Goal: Information Seeking & Learning: Find specific fact

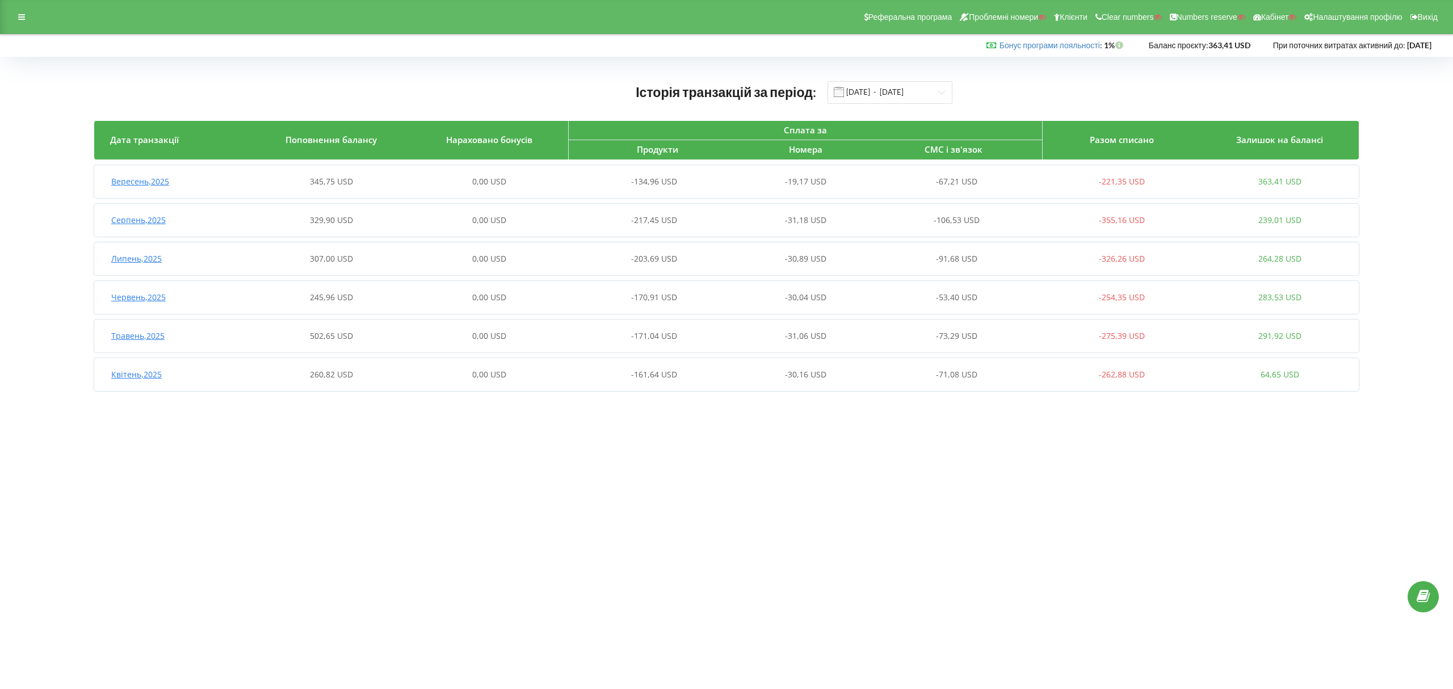
click at [662, 183] on span "-134,96 USD" at bounding box center [654, 181] width 46 height 11
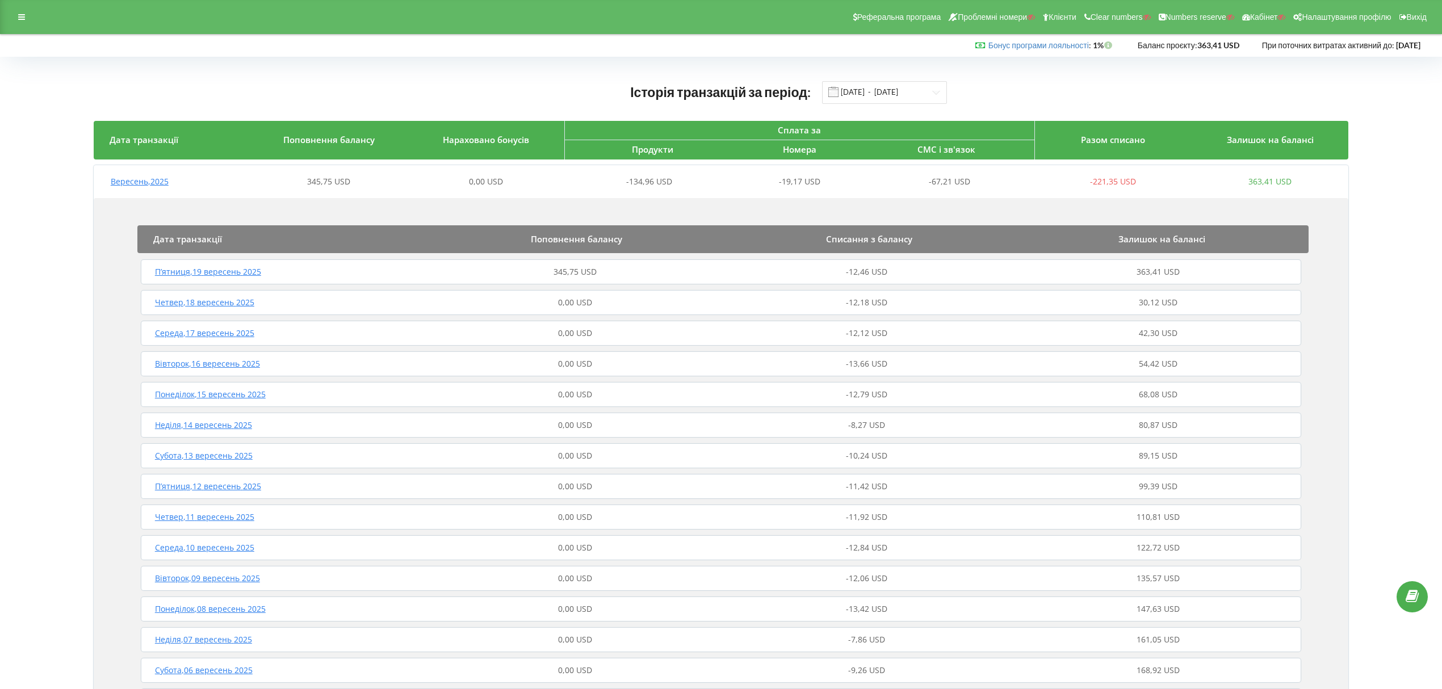
click at [866, 263] on div "П’ятниця , 19 вересень 2025 345,75 USD -12,46 USD 363,41 USD" at bounding box center [721, 271] width 1166 height 27
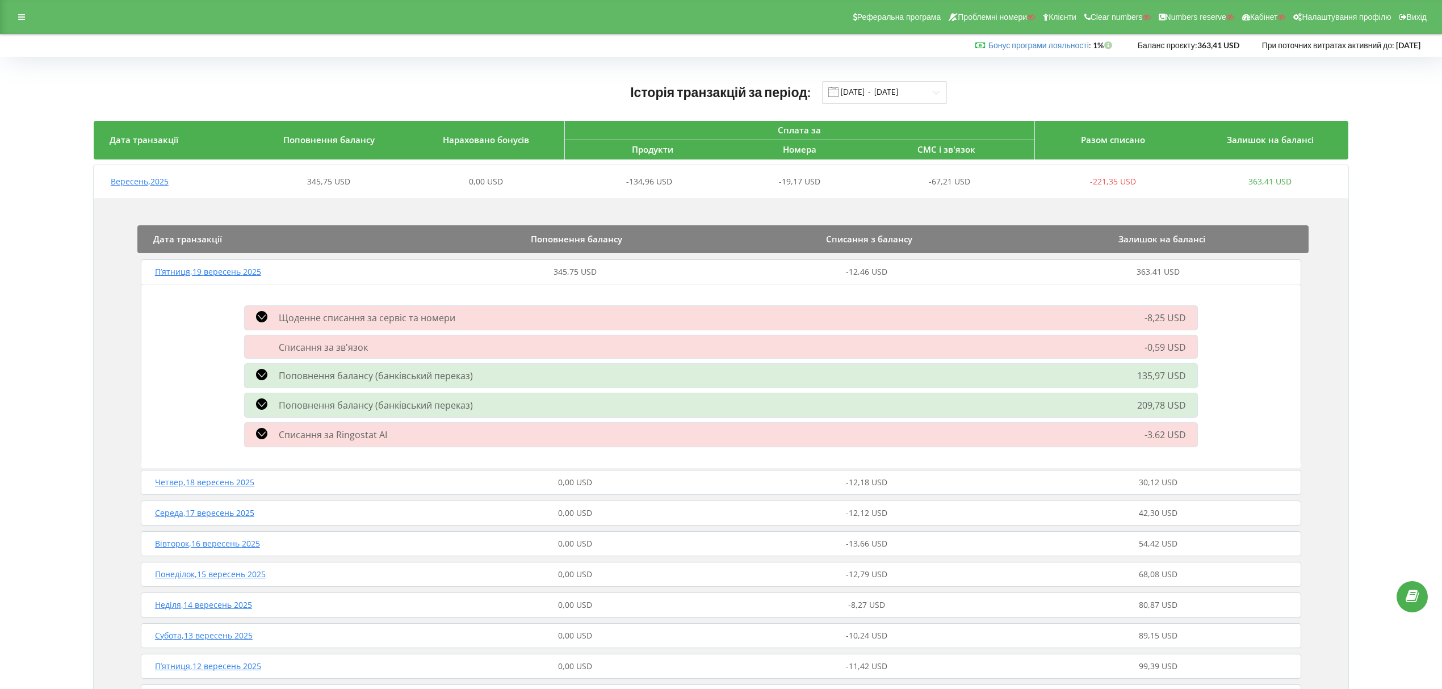
click at [688, 477] on div "0,00 USD" at bounding box center [575, 482] width 292 height 11
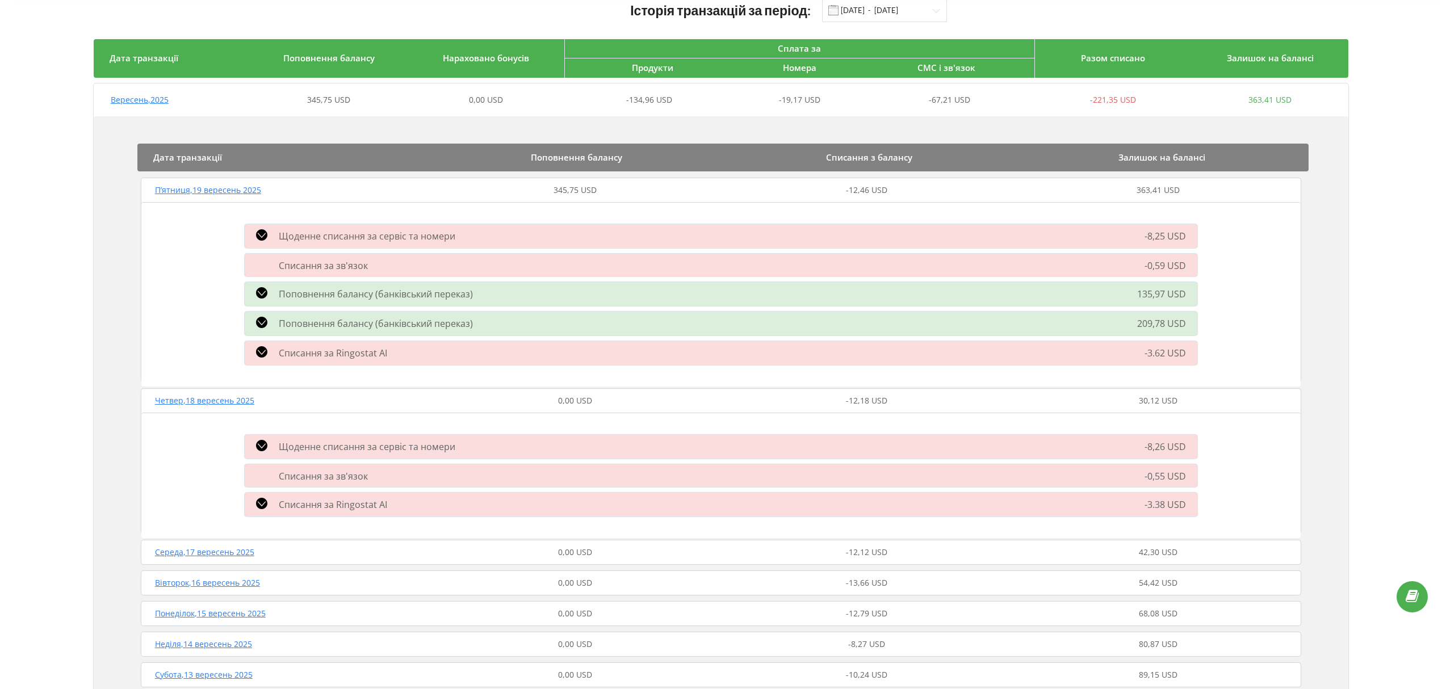
scroll to position [75, 0]
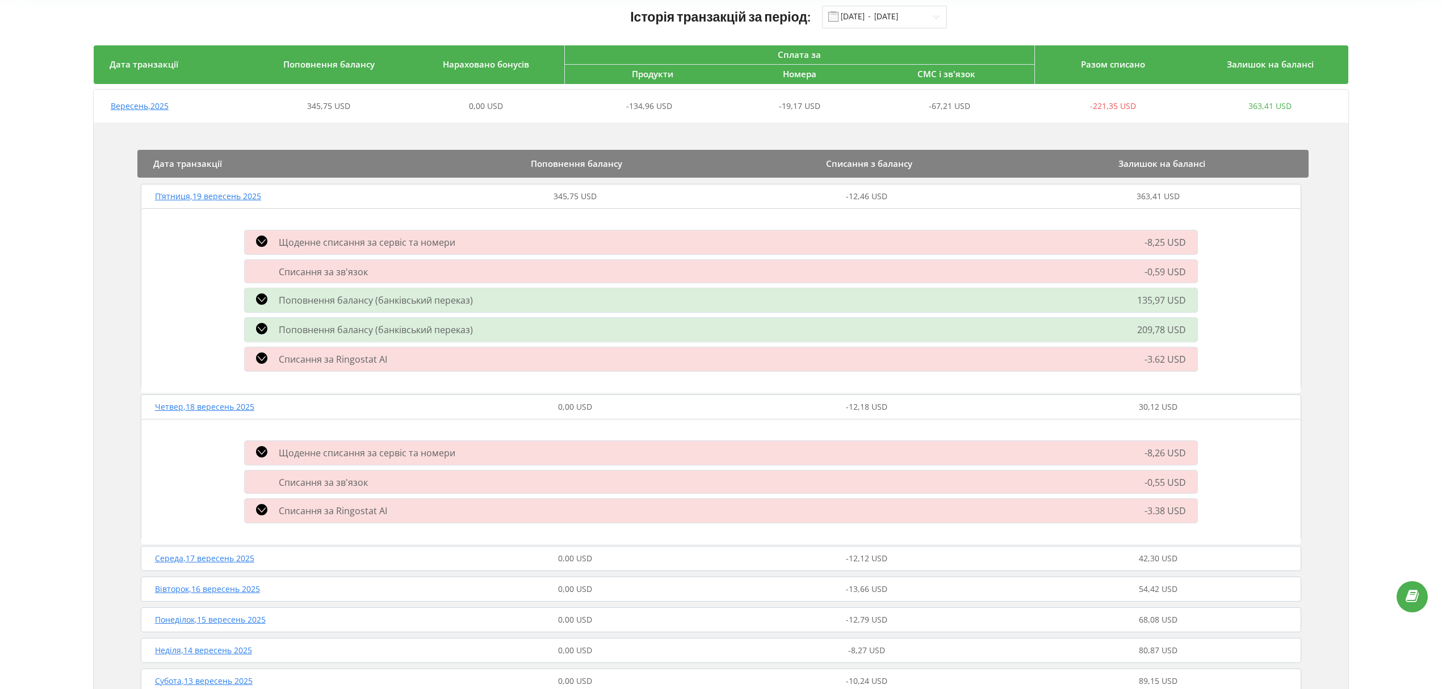
click at [716, 405] on div "0,00 USD" at bounding box center [575, 406] width 292 height 11
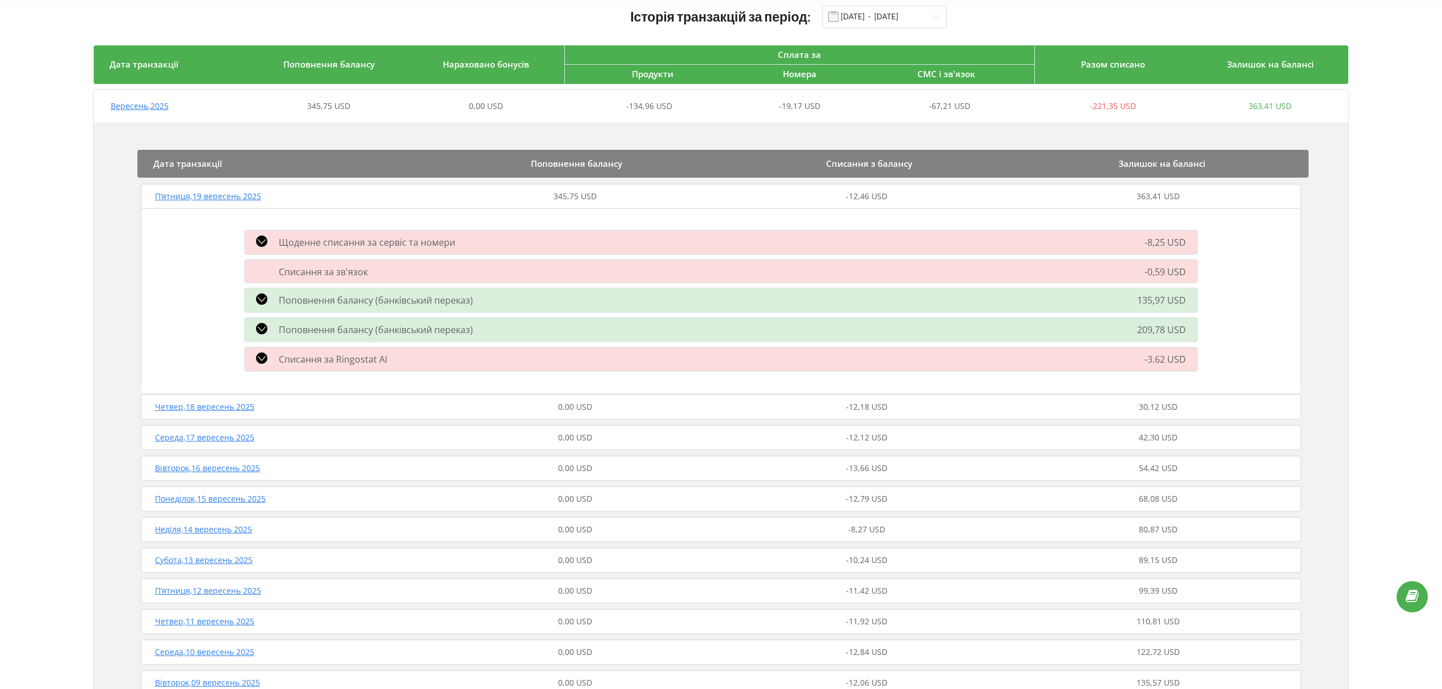
click at [824, 309] on div "Поповнення балансу (банківський переказ) 135,97 USD" at bounding box center [721, 301] width 966 height 30
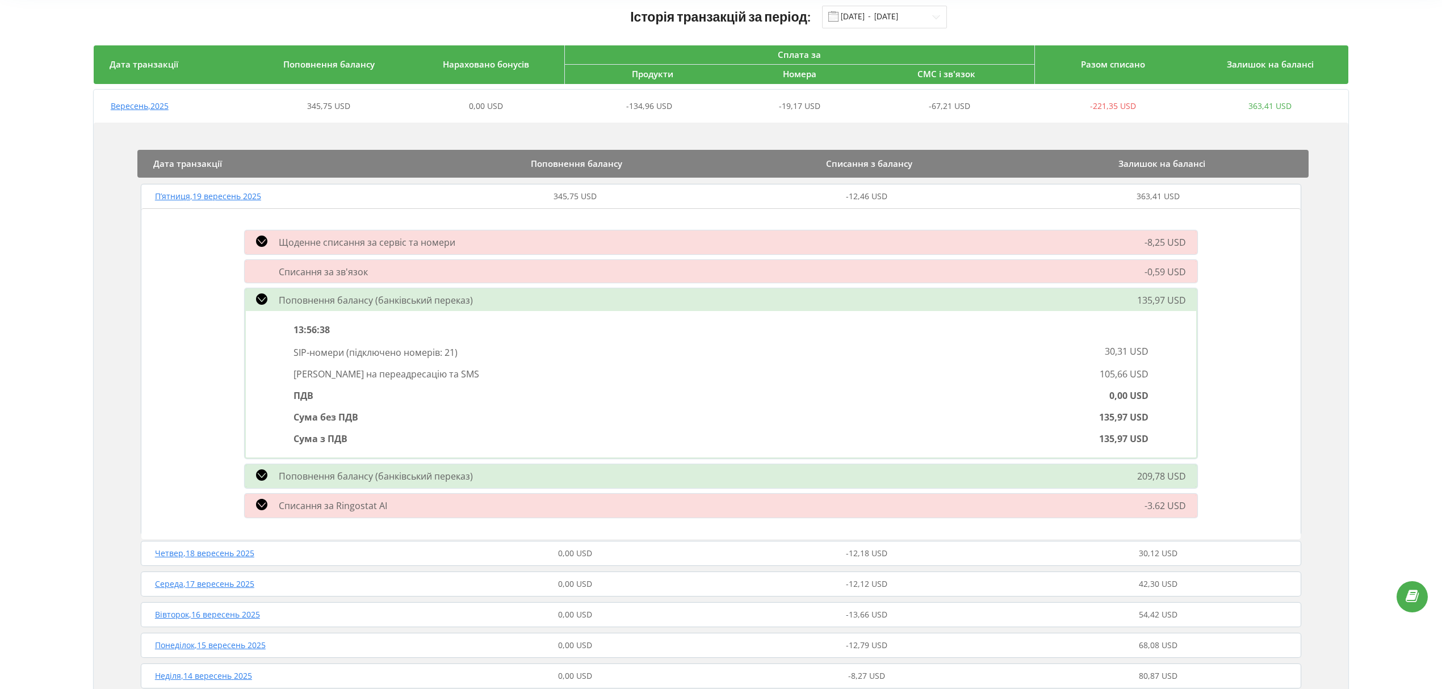
click at [733, 458] on div "Щоденне списання за сервіс та номери -8,25 USD 23:59:59 Callback -0,24 USD Ring…" at bounding box center [720, 373] width 1159 height 330
click at [725, 462] on div "Поповнення балансу (банківський переказ) 209,78 USD" at bounding box center [721, 477] width 966 height 30
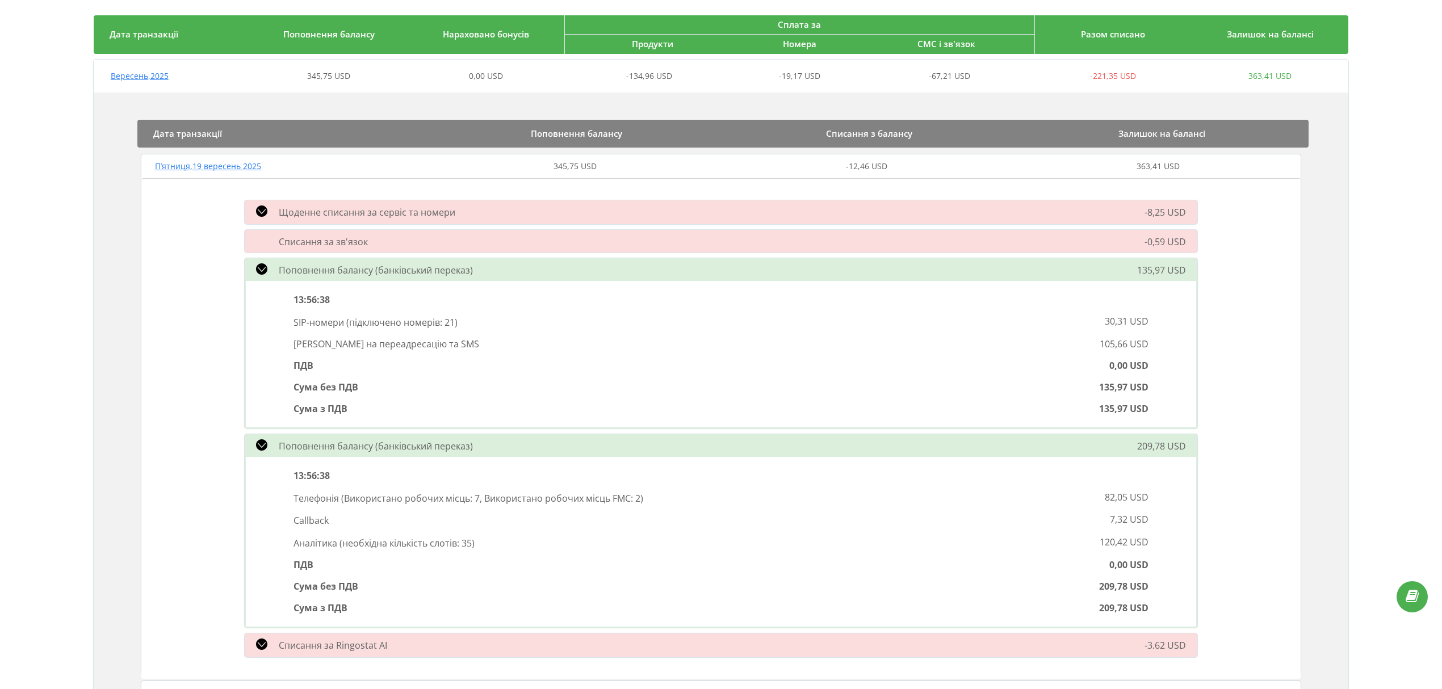
scroll to position [0, 0]
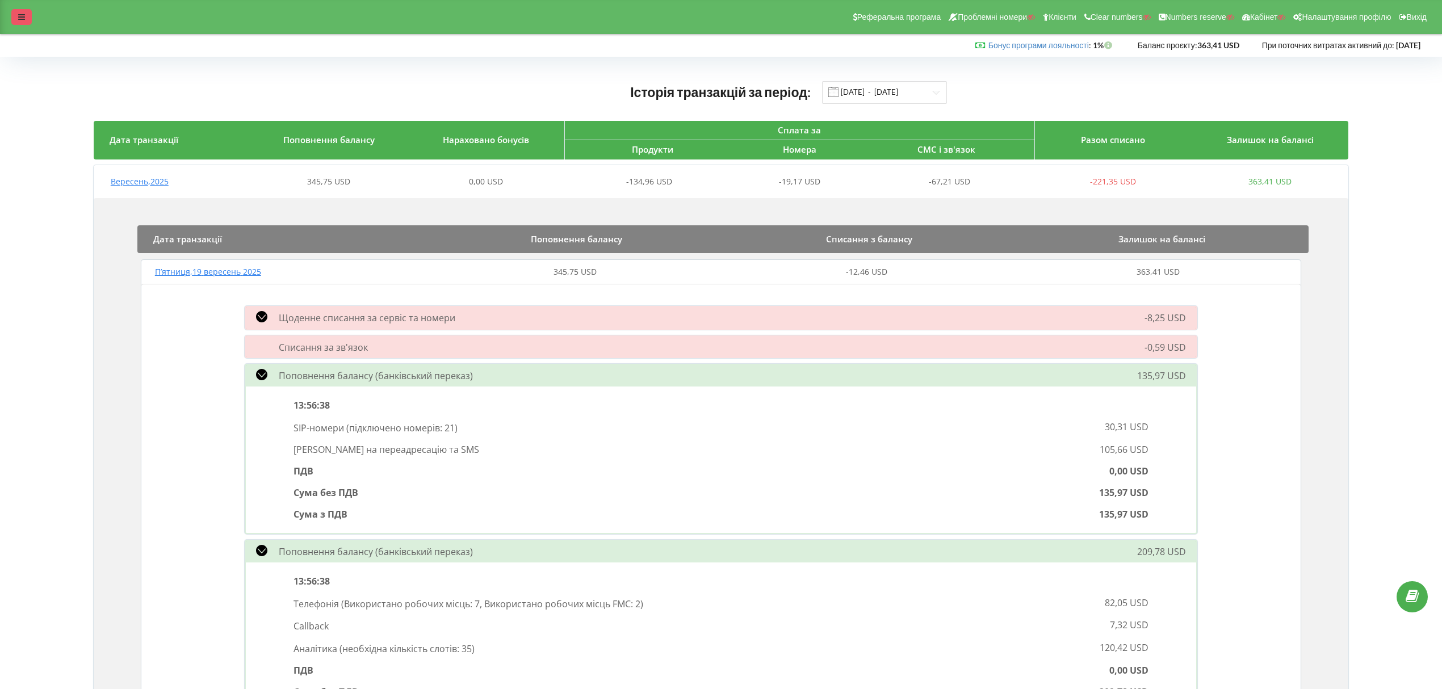
click at [28, 18] on div at bounding box center [21, 17] width 20 height 16
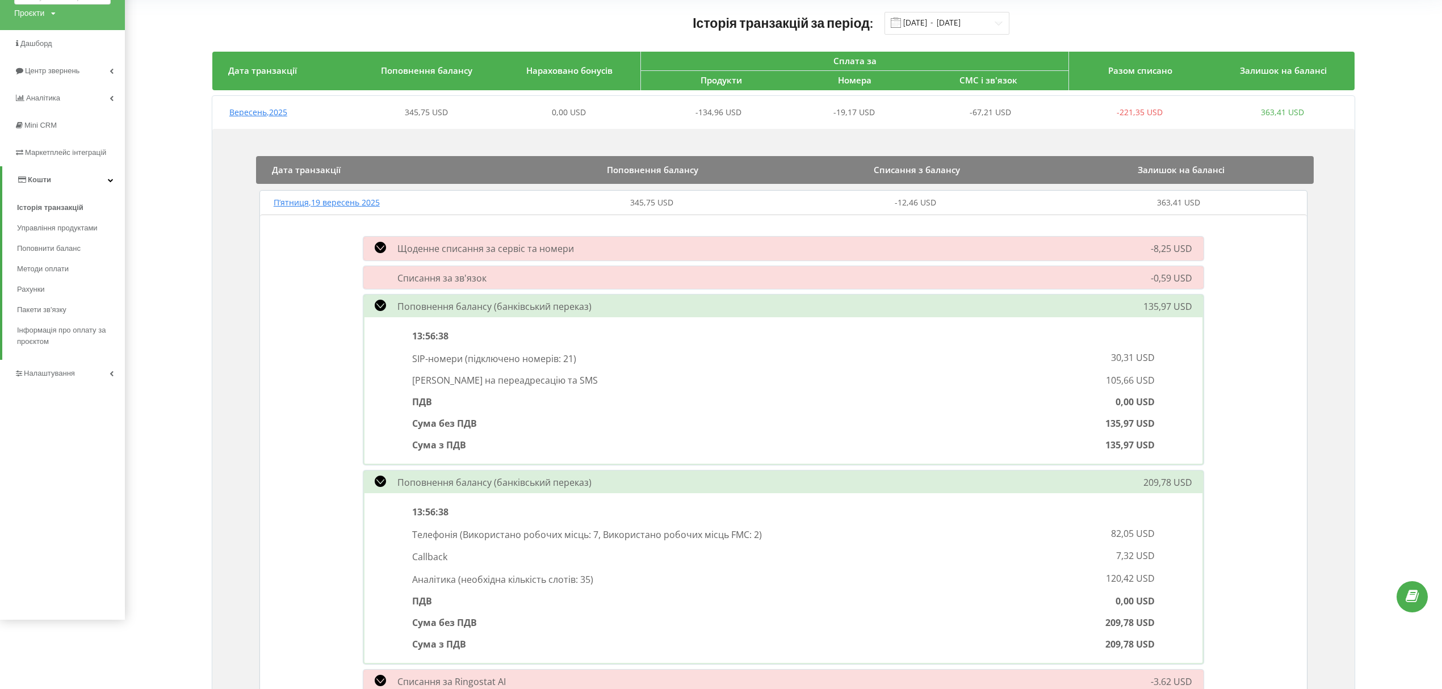
scroll to position [75, 0]
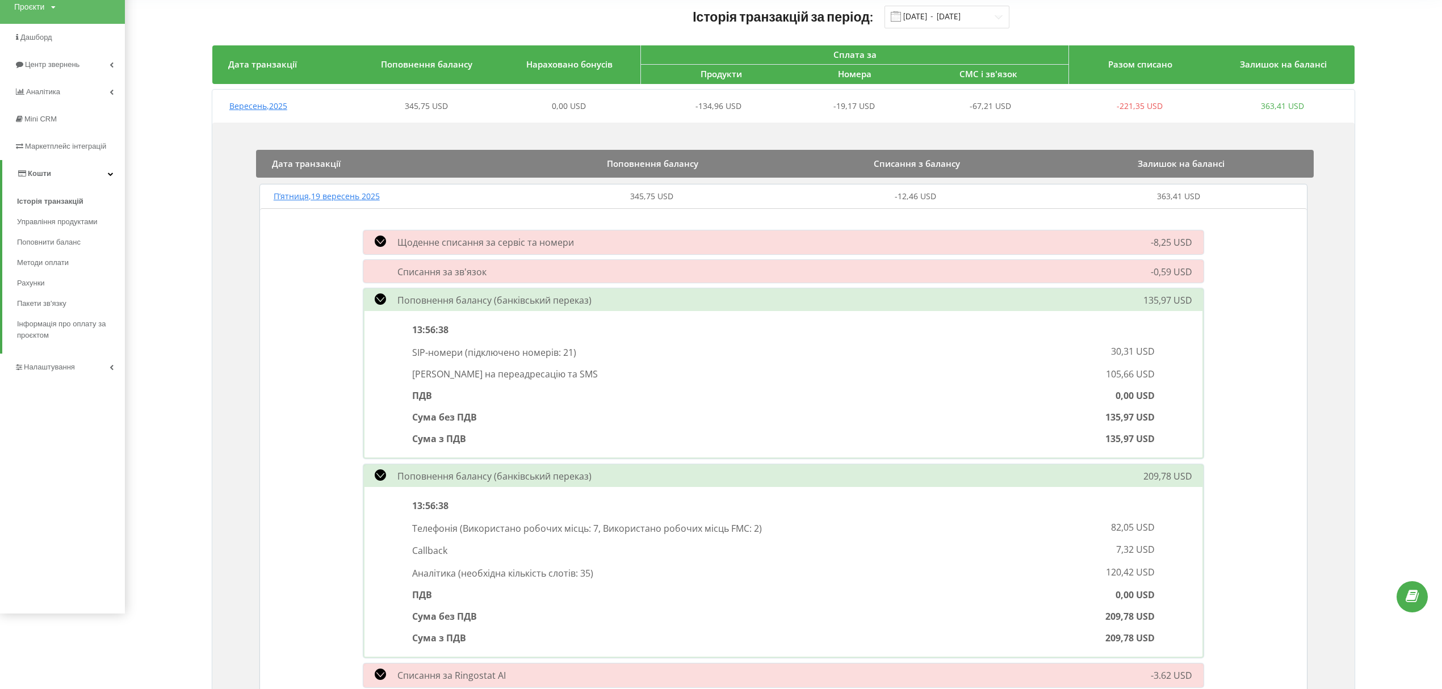
click at [482, 299] on span "Поповнення балансу (банківський переказ)" at bounding box center [494, 300] width 194 height 12
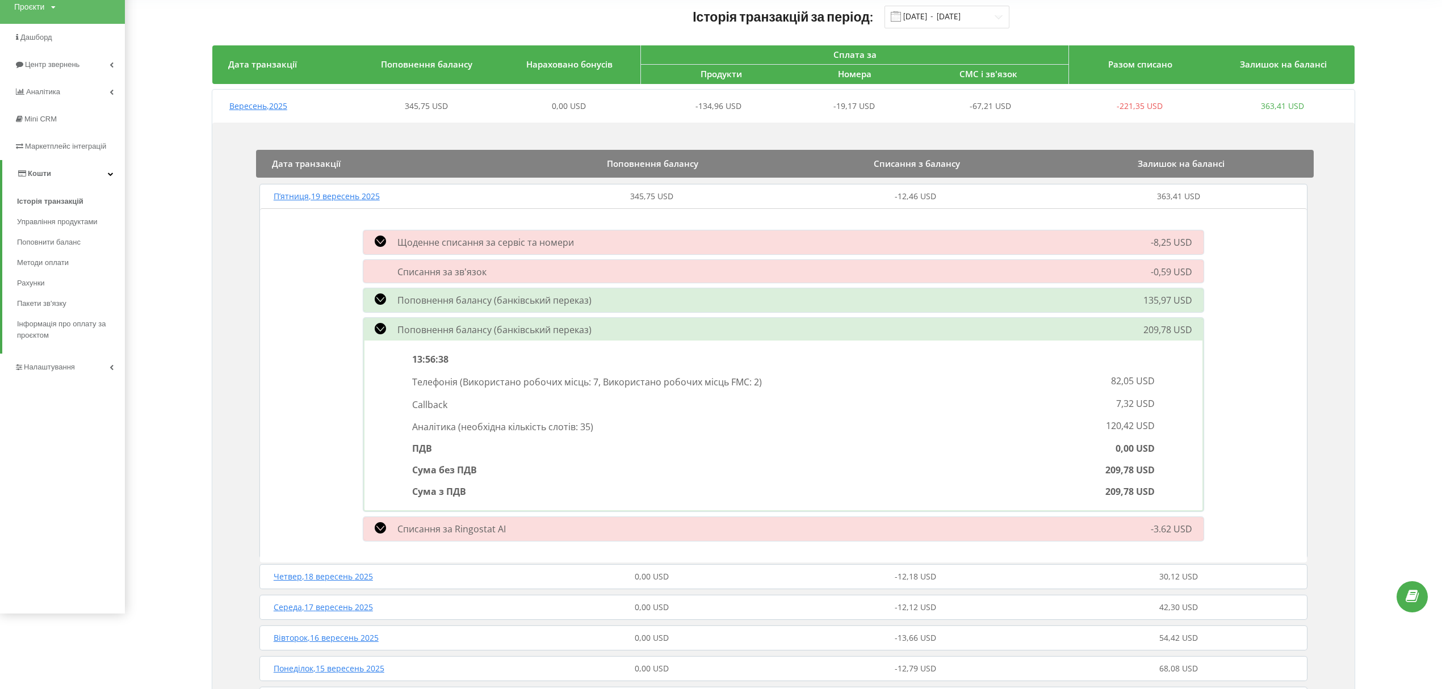
click at [483, 328] on span "Поповнення балансу (банківський переказ)" at bounding box center [494, 330] width 194 height 12
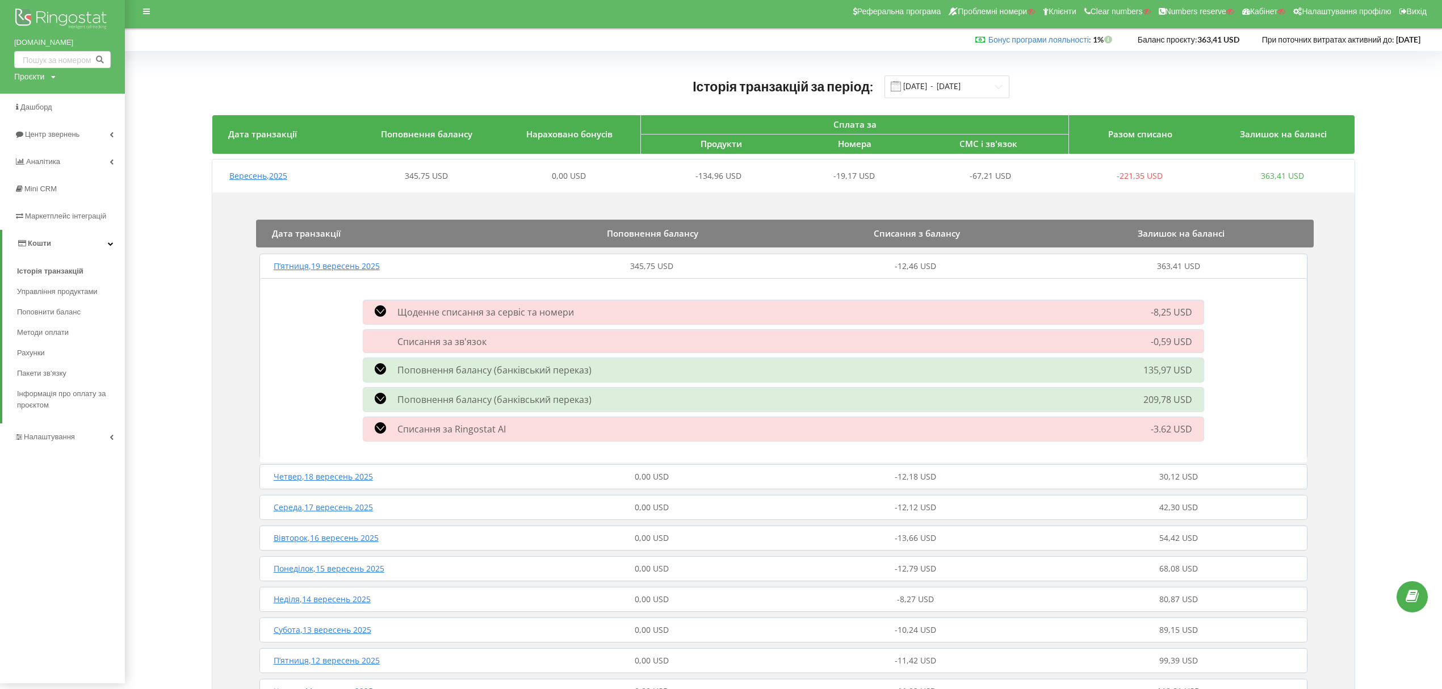
scroll to position [0, 0]
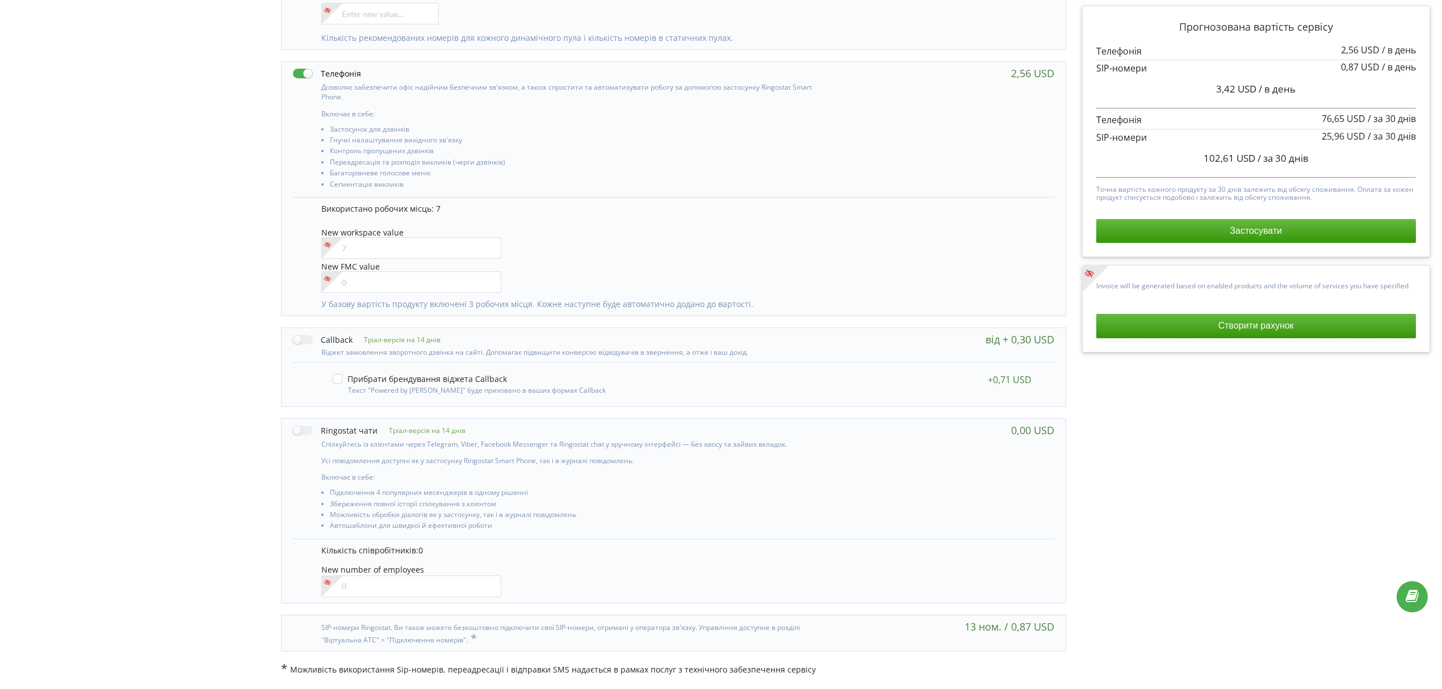
scroll to position [460, 0]
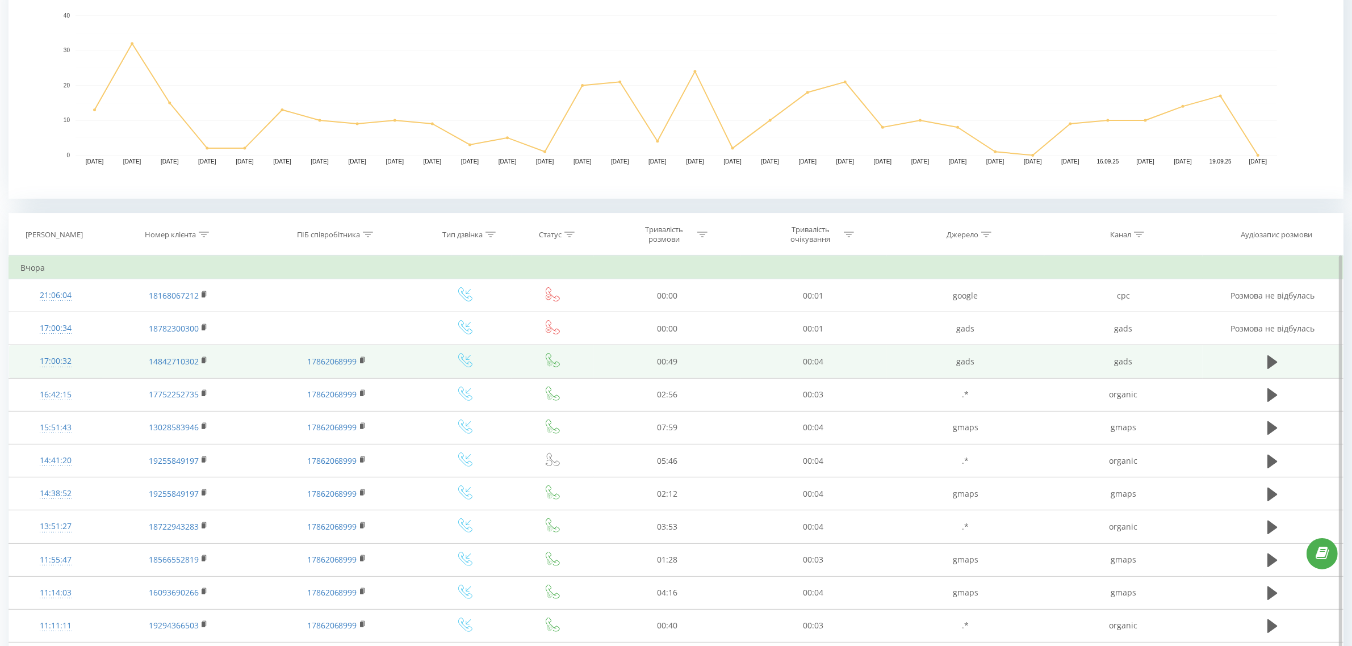
scroll to position [284, 0]
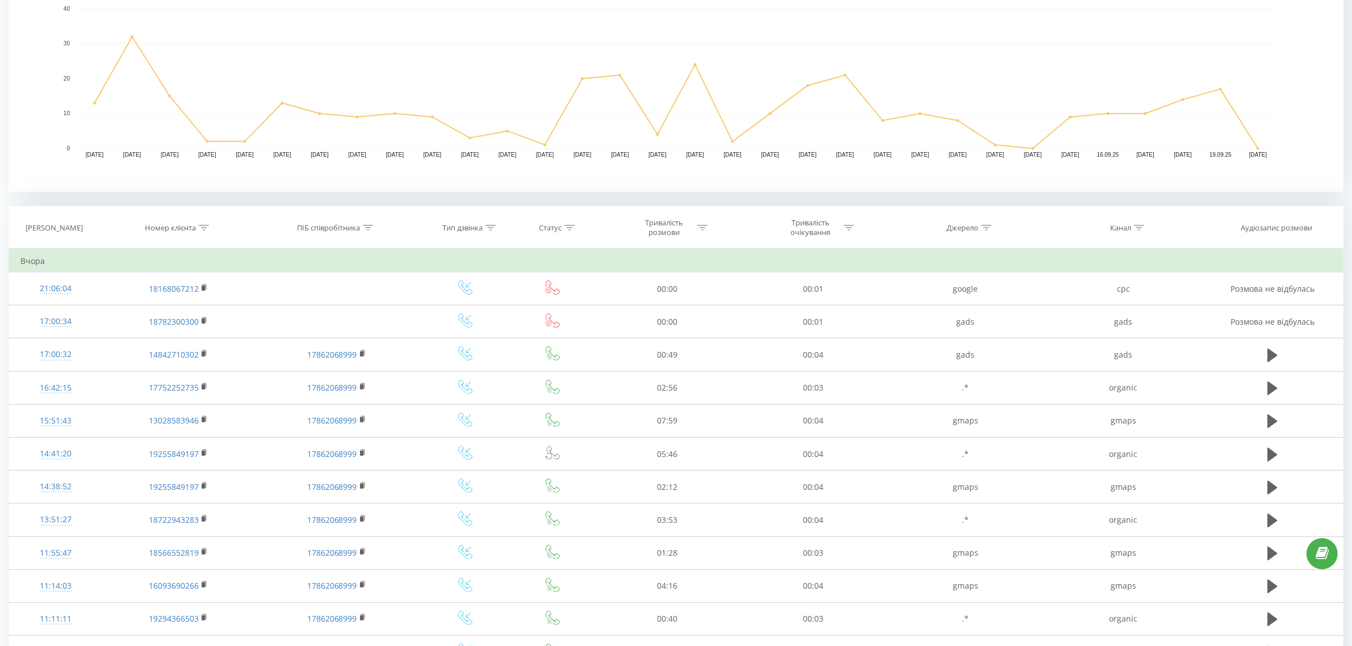
click at [205, 230] on icon at bounding box center [204, 228] width 10 height 6
click at [183, 305] on input "text" at bounding box center [179, 309] width 100 height 20
paste input "13025828701"
click at [205, 331] on span "OK" at bounding box center [203, 331] width 32 height 18
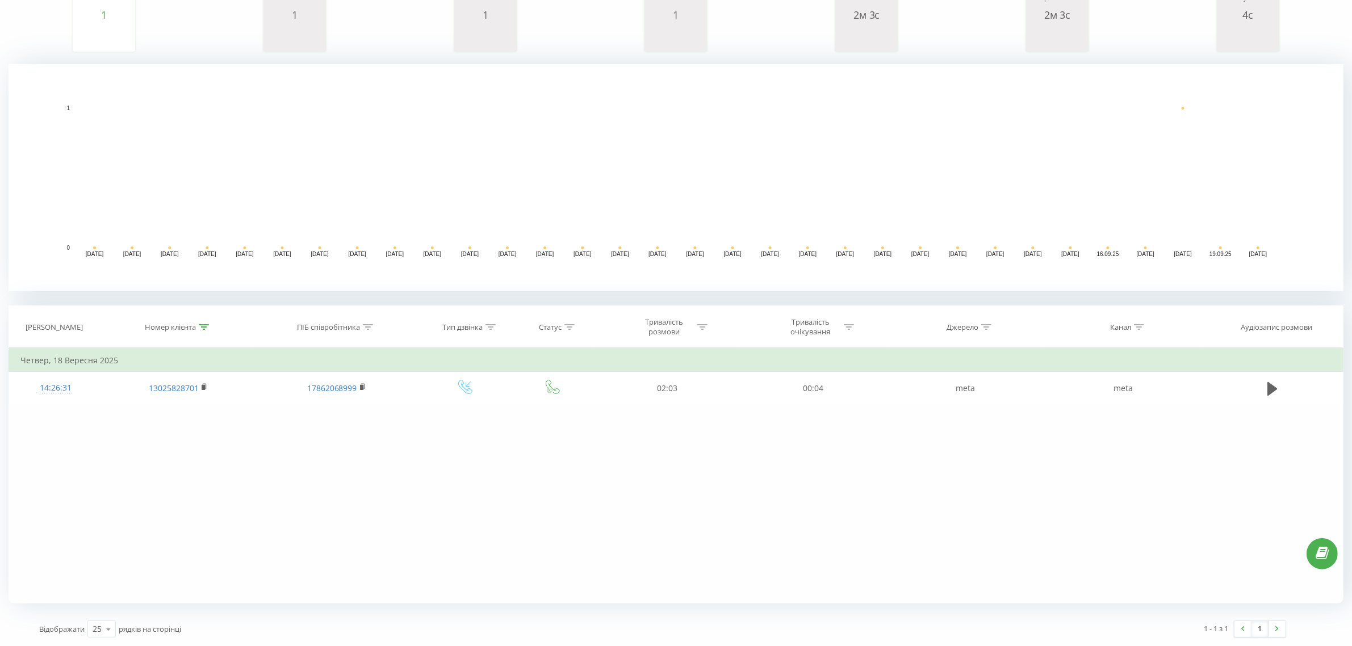
scroll to position [184, 0]
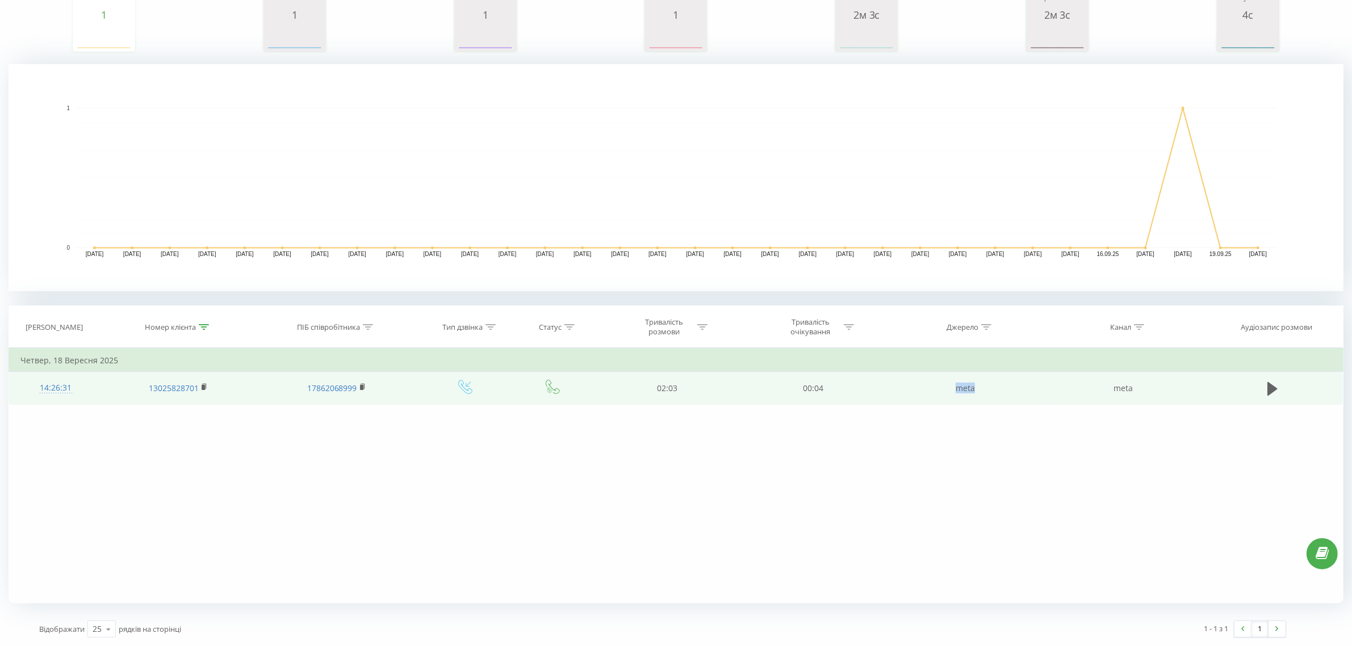
drag, startPoint x: 958, startPoint y: 389, endPoint x: 1018, endPoint y: 384, distance: 60.4
click at [1008, 384] on td "meta" at bounding box center [965, 388] width 158 height 33
drag, startPoint x: 1085, startPoint y: 384, endPoint x: 1159, endPoint y: 389, distance: 74.5
click at [1147, 388] on td "meta" at bounding box center [1123, 388] width 158 height 33
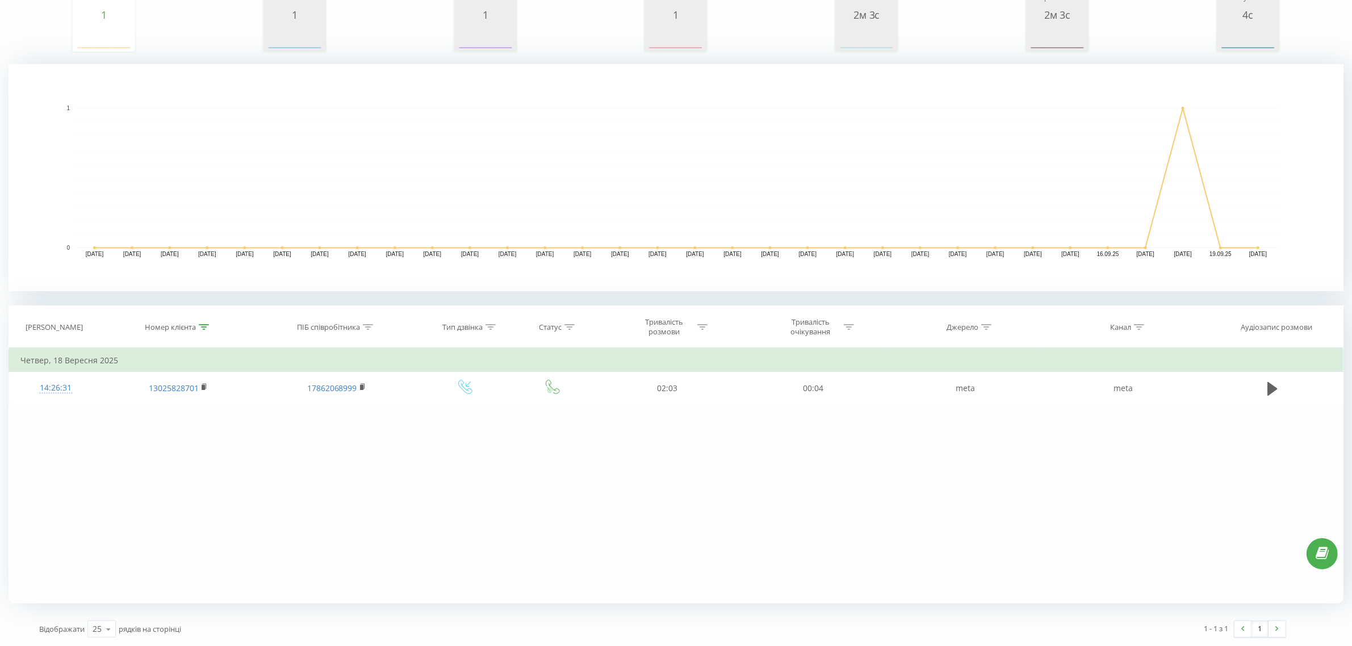
click at [205, 330] on div at bounding box center [204, 327] width 10 height 10
click at [176, 408] on input "13025828701" at bounding box center [179, 408] width 100 height 20
paste input "6092248166"
type input "16092248166"
click at [203, 427] on span "OK" at bounding box center [203, 431] width 32 height 18
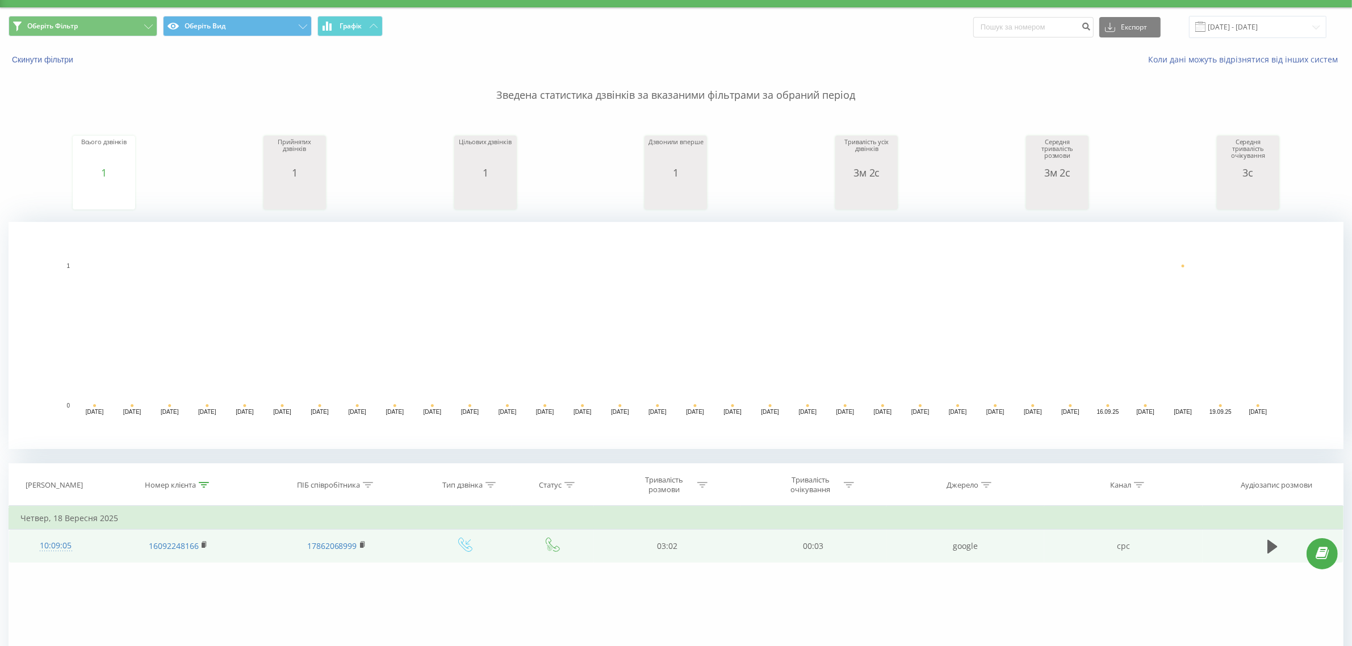
scroll to position [142, 0]
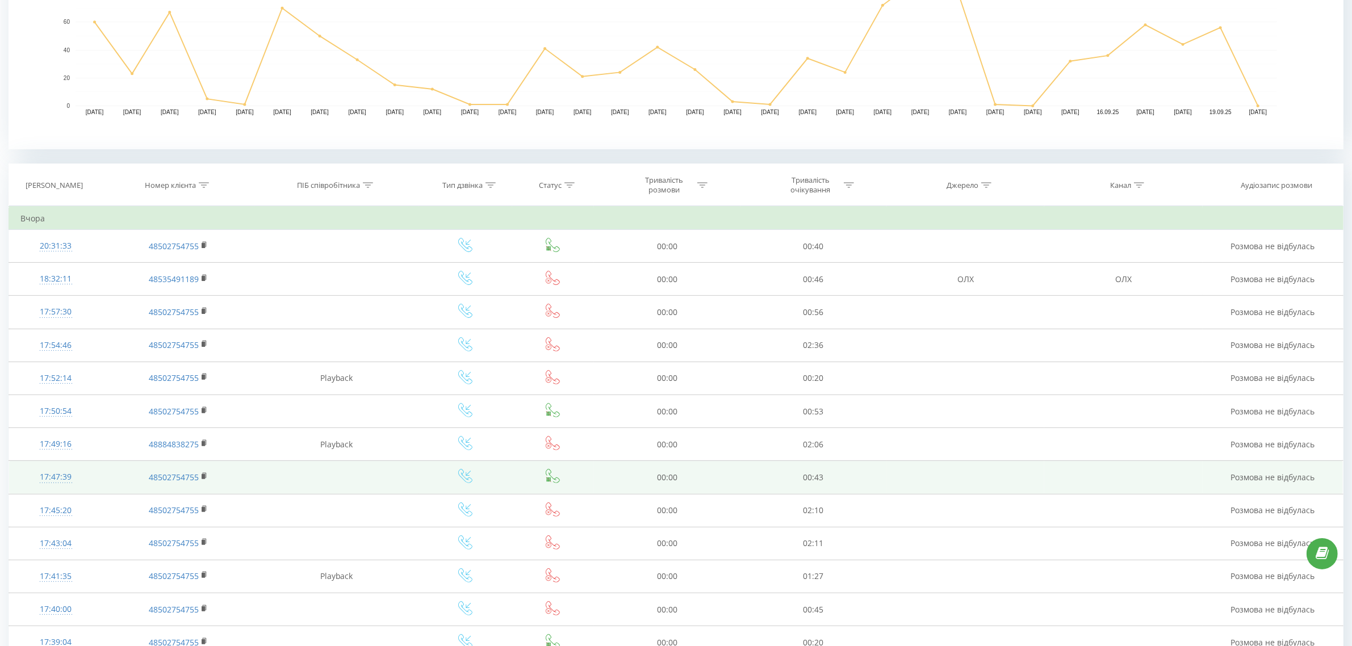
scroll to position [356, 0]
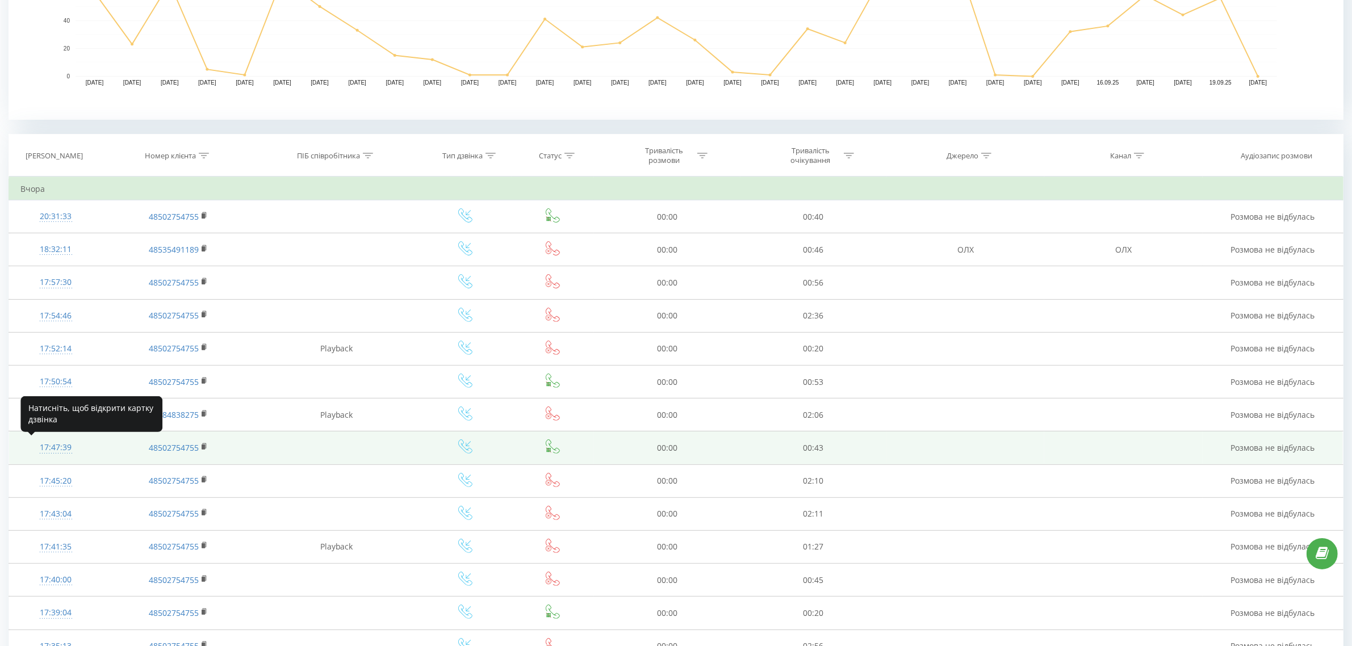
click at [52, 441] on div "17:47:39" at bounding box center [55, 448] width 70 height 22
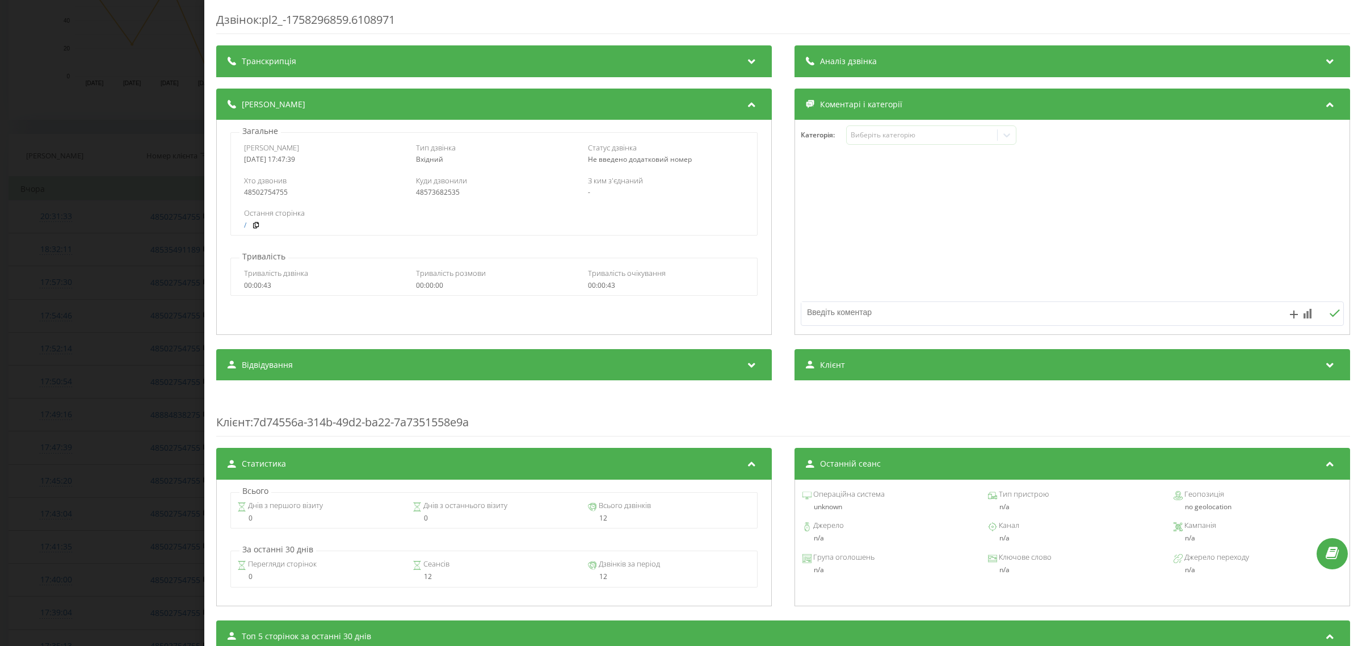
click at [64, 441] on div "Дзвінок : pl2_-1758296859.6108971 Транскрипція Для AI-аналізу майбутніх дзвінкі…" at bounding box center [681, 323] width 1362 height 646
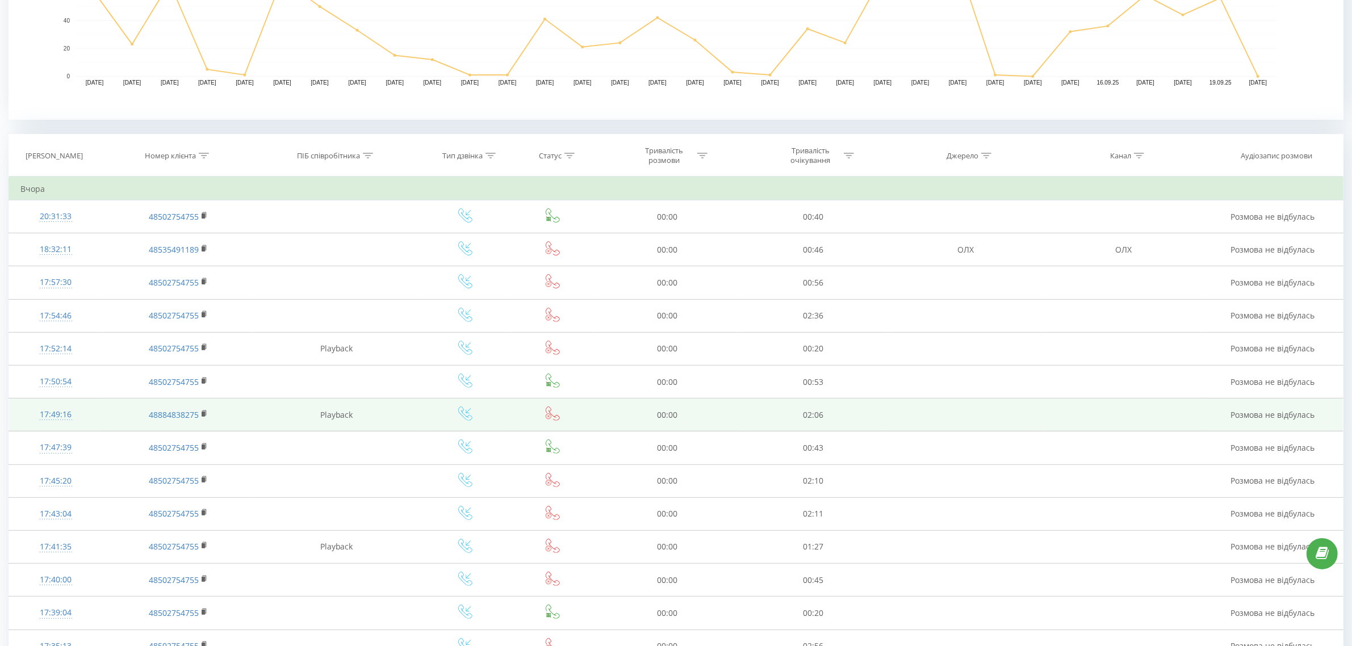
click at [58, 409] on div "17:49:16" at bounding box center [55, 415] width 70 height 22
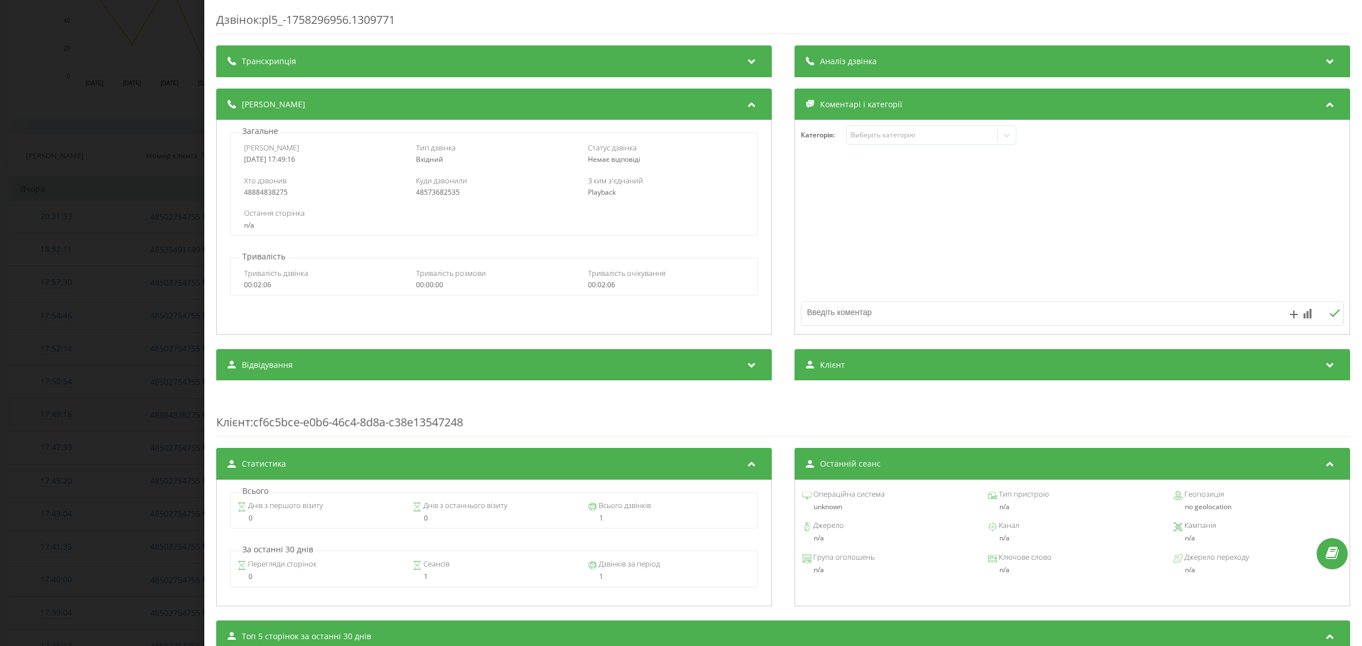
click at [58, 409] on div "Дзвінок : pl5_-1758296956.1309771 Транскрипція Для AI-аналізу майбутніх дзвінкі…" at bounding box center [681, 323] width 1362 height 646
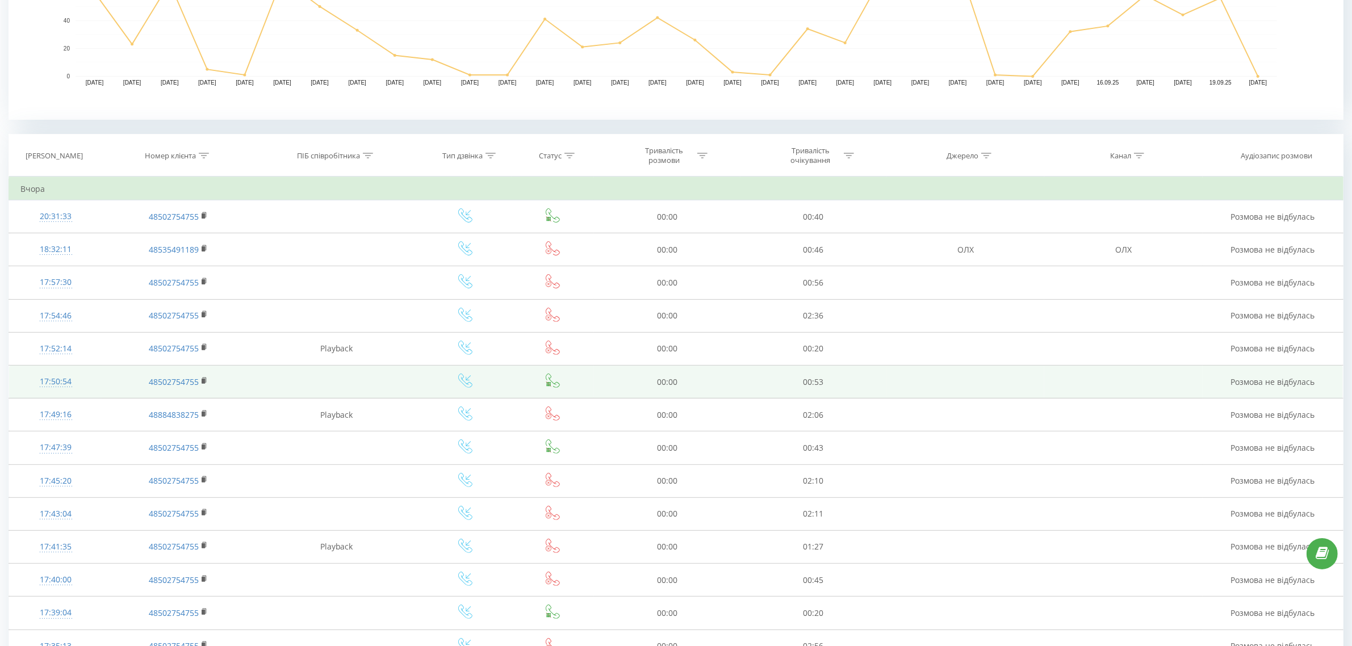
click at [57, 375] on div "17:50:54" at bounding box center [55, 382] width 70 height 22
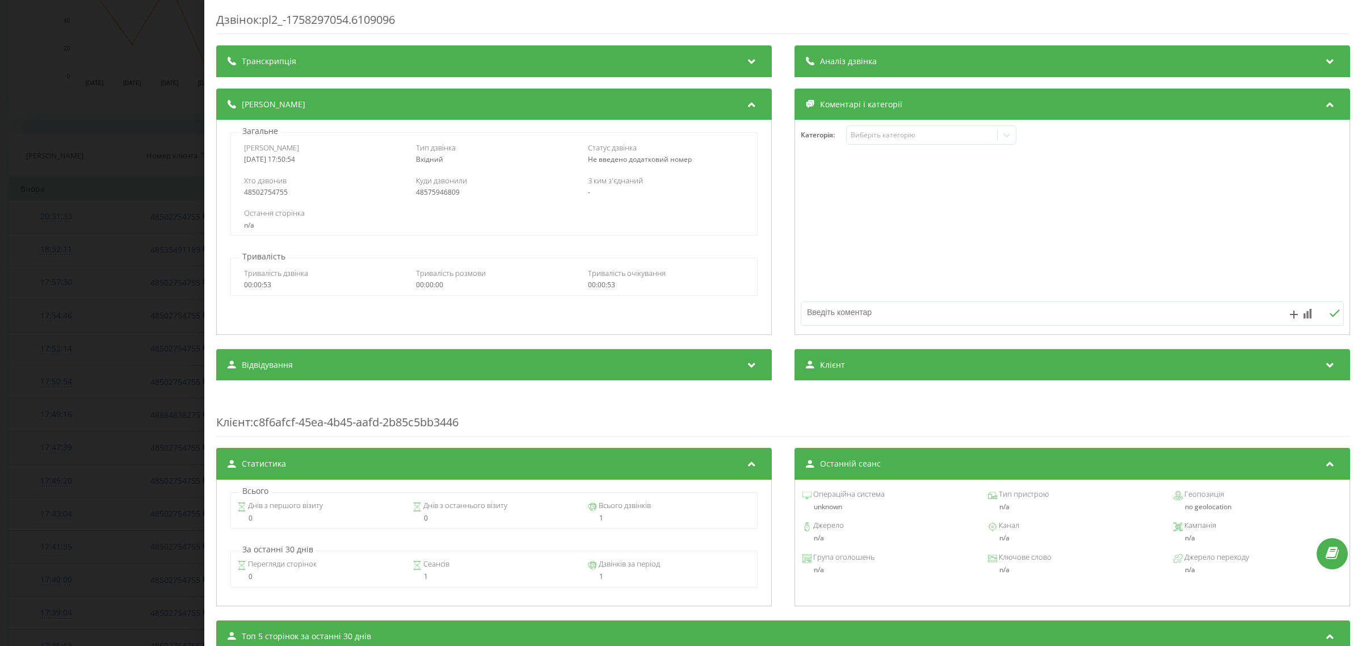
click at [432, 193] on div "48575946809" at bounding box center [494, 192] width 156 height 8
click at [57, 278] on div "Дзвінок : pl2_-1758297054.6109096 Транскрипція Для AI-аналізу майбутніх дзвінкі…" at bounding box center [681, 323] width 1362 height 646
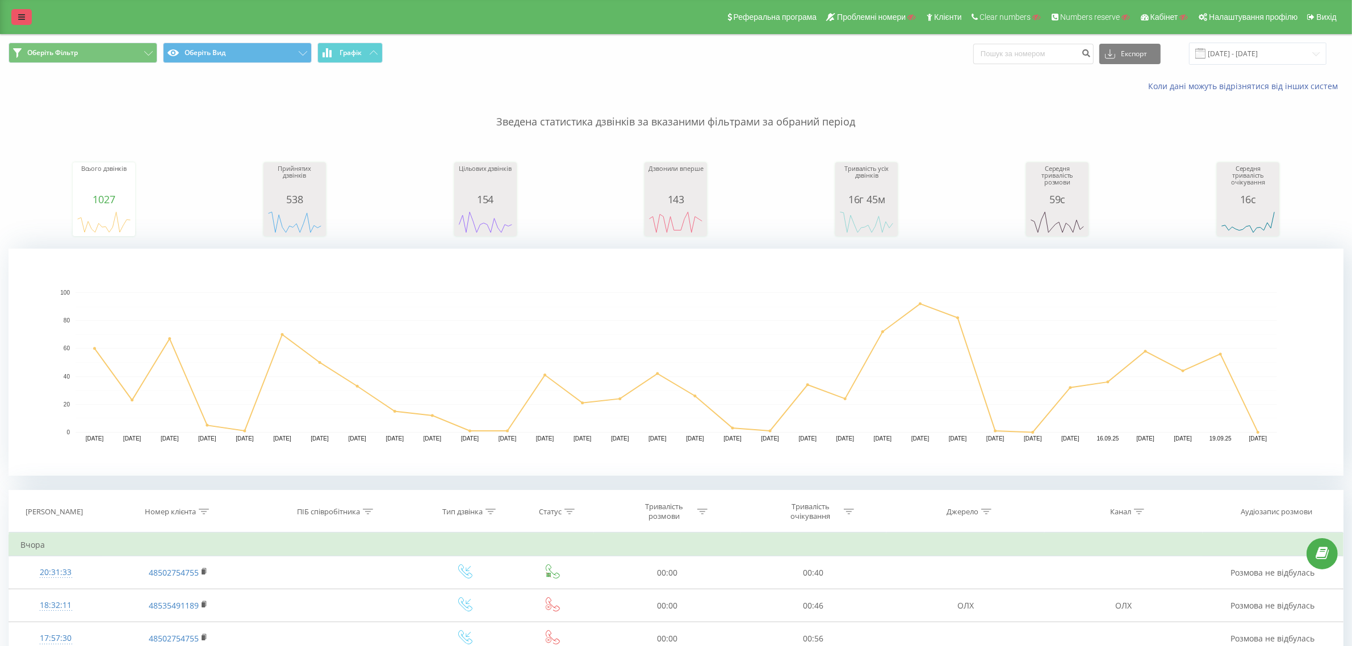
click at [26, 13] on link at bounding box center [21, 17] width 20 height 16
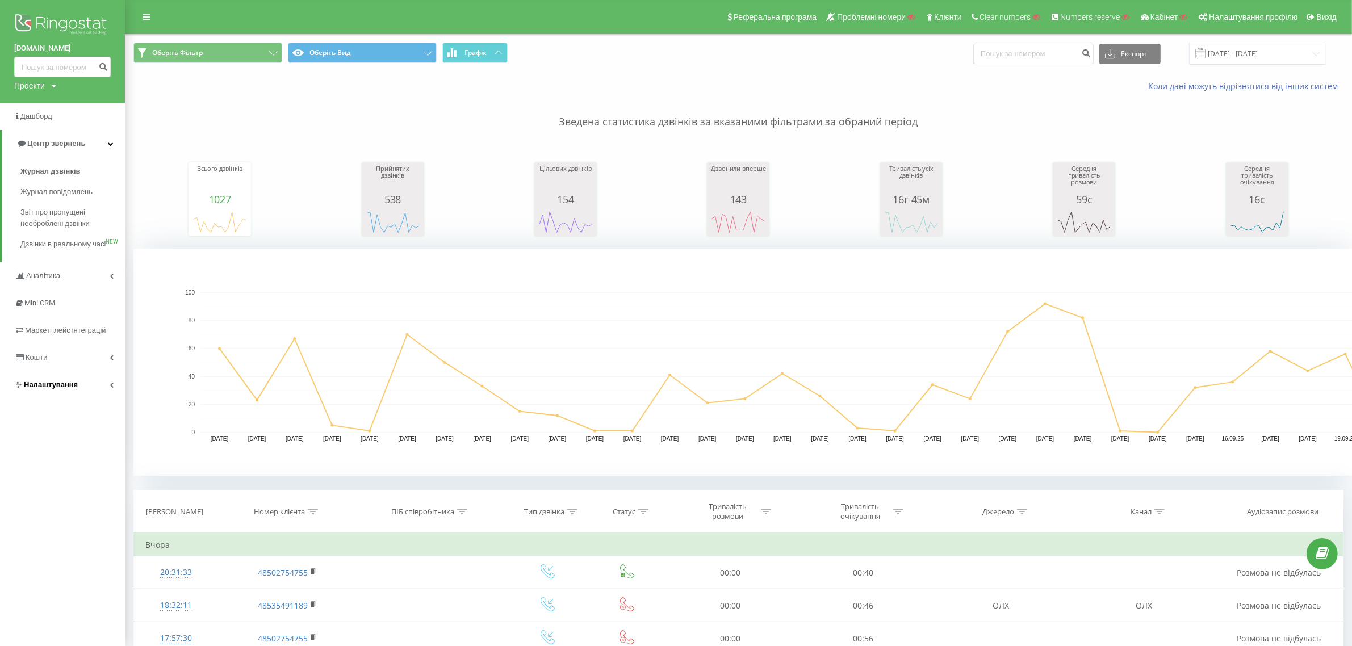
click at [83, 397] on link "Налаштування" at bounding box center [62, 384] width 125 height 27
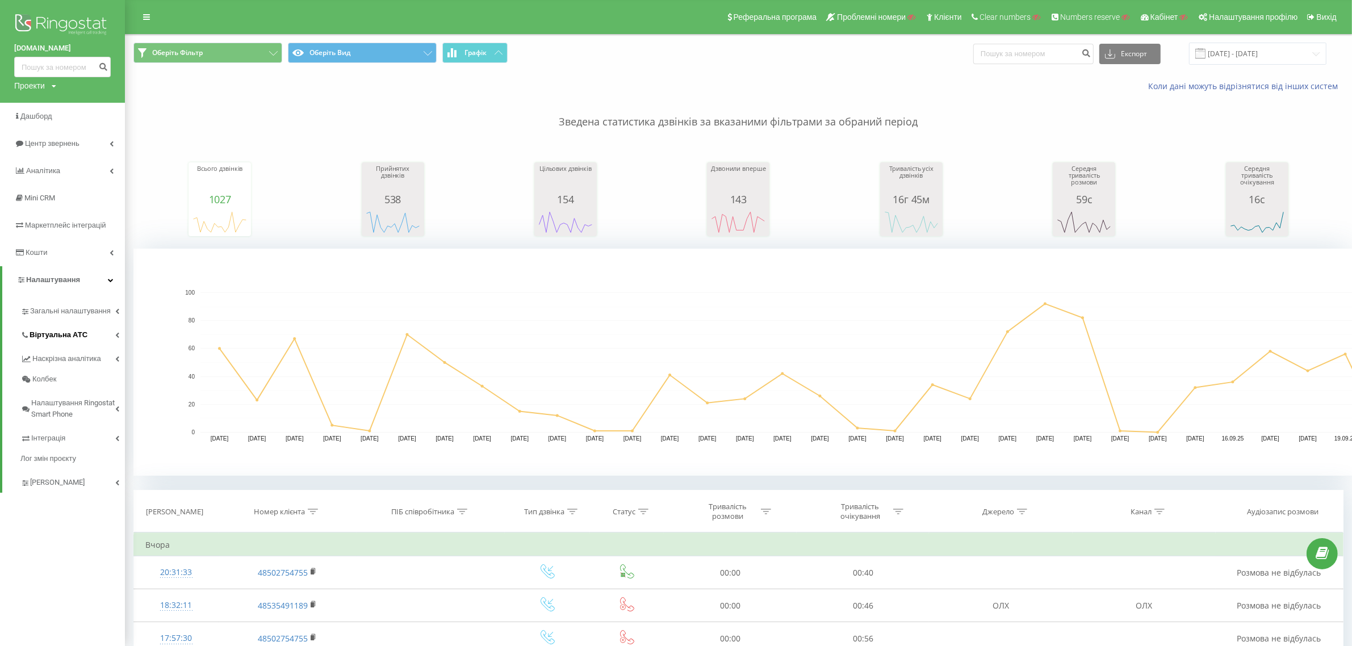
click at [68, 338] on span "Віртуальна АТС" at bounding box center [59, 334] width 58 height 11
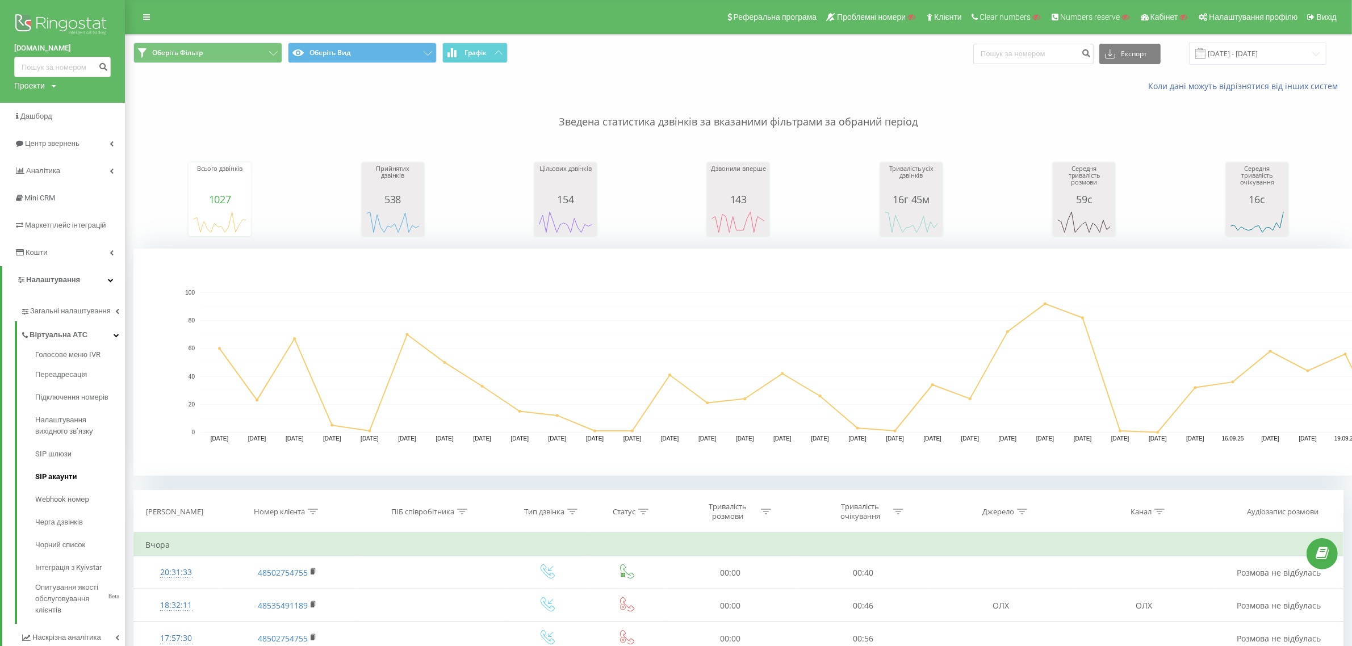
click at [69, 477] on span "SIP акаунти" at bounding box center [55, 476] width 41 height 11
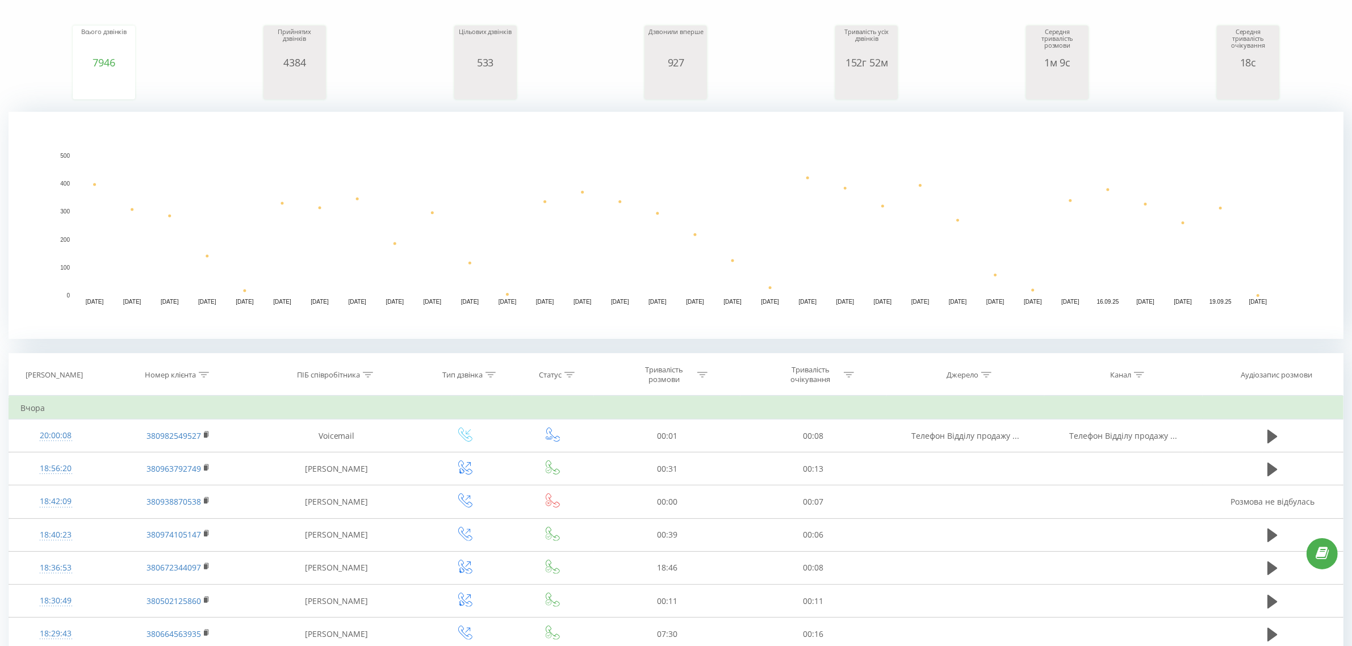
scroll to position [142, 0]
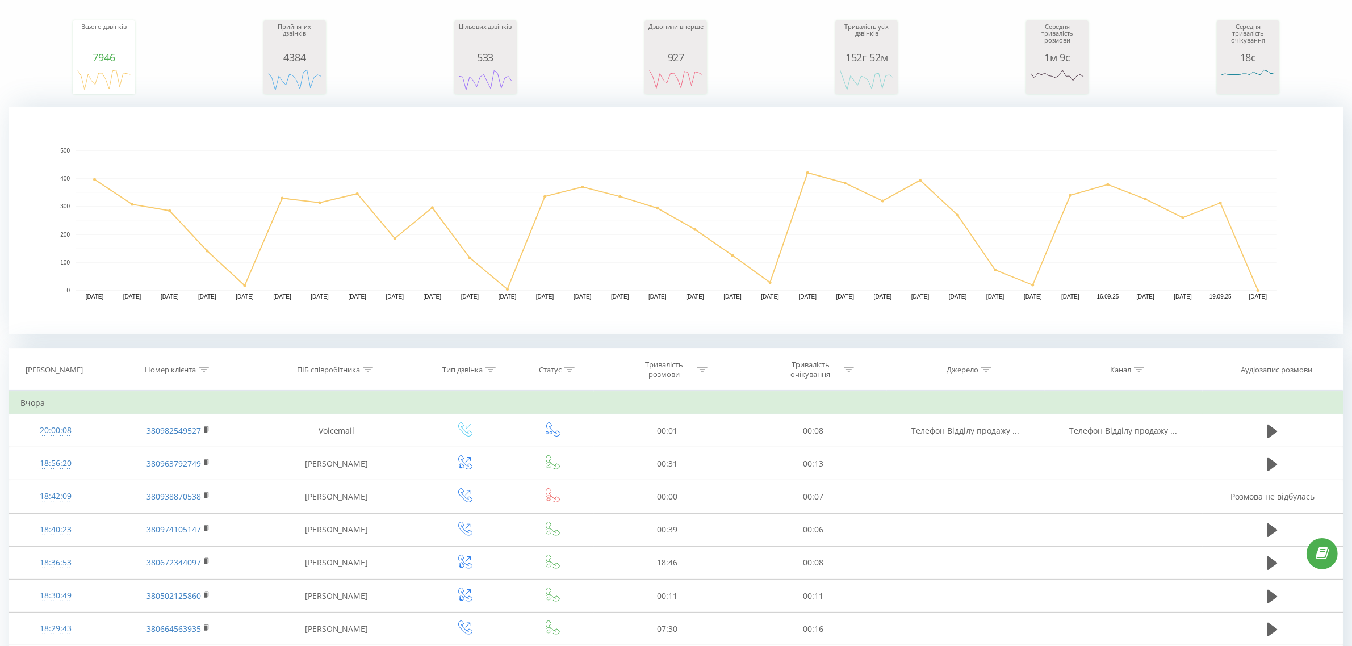
click at [208, 370] on icon at bounding box center [204, 370] width 10 height 6
click at [162, 450] on input "text" at bounding box center [179, 451] width 100 height 20
paste input "380966927186"
click at [203, 472] on span "OK" at bounding box center [203, 473] width 32 height 18
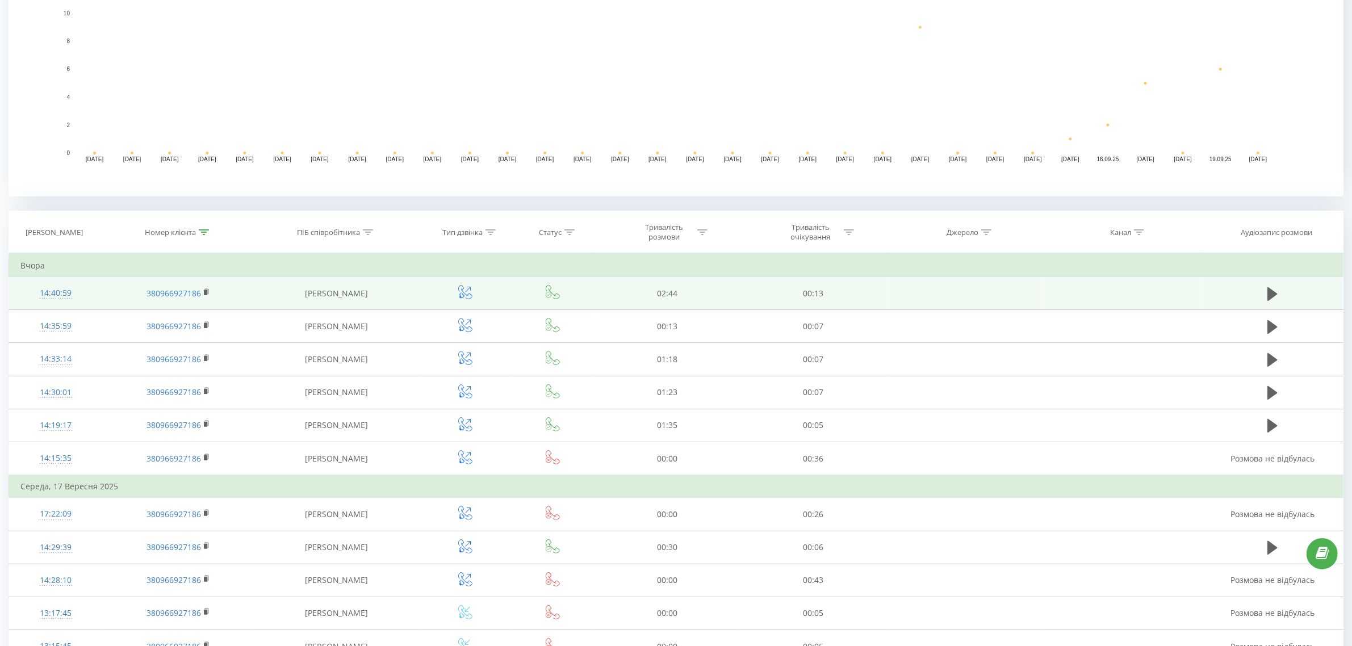
scroll to position [284, 0]
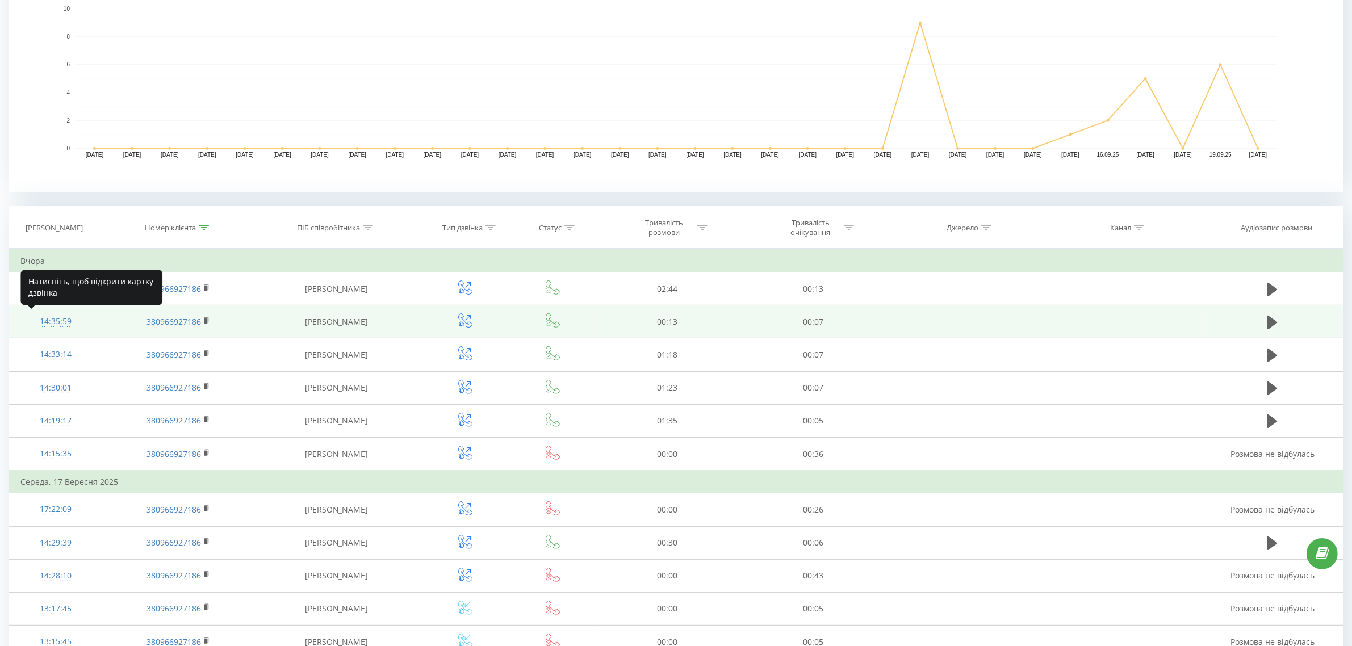
click at [63, 325] on div "14:35:59" at bounding box center [55, 322] width 70 height 22
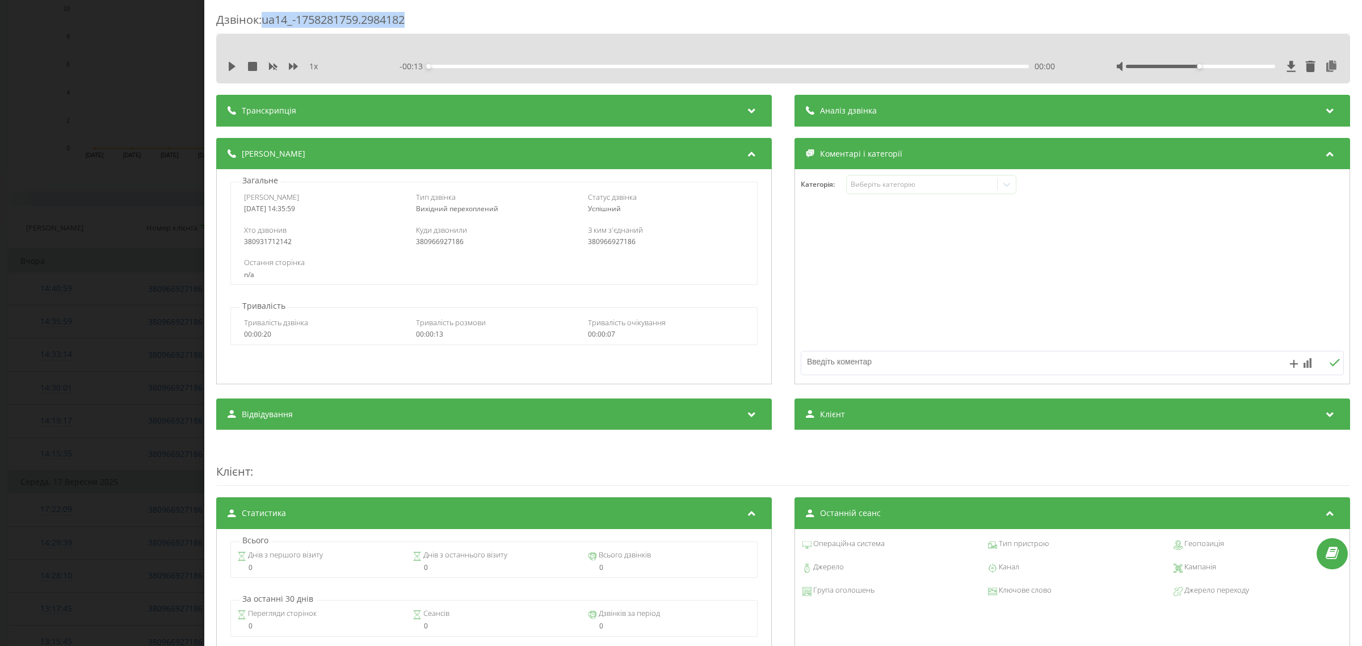
drag, startPoint x: 349, startPoint y: 12, endPoint x: 263, endPoint y: 21, distance: 86.7
click at [263, 21] on div "Дзвінок : ua14_-1758281759.2984182" at bounding box center [783, 23] width 1134 height 22
copy div "ua14_-1758281759.2984182"
click at [267, 22] on div "Дзвінок : ua14_-1758281759.2984182" at bounding box center [783, 23] width 1134 height 22
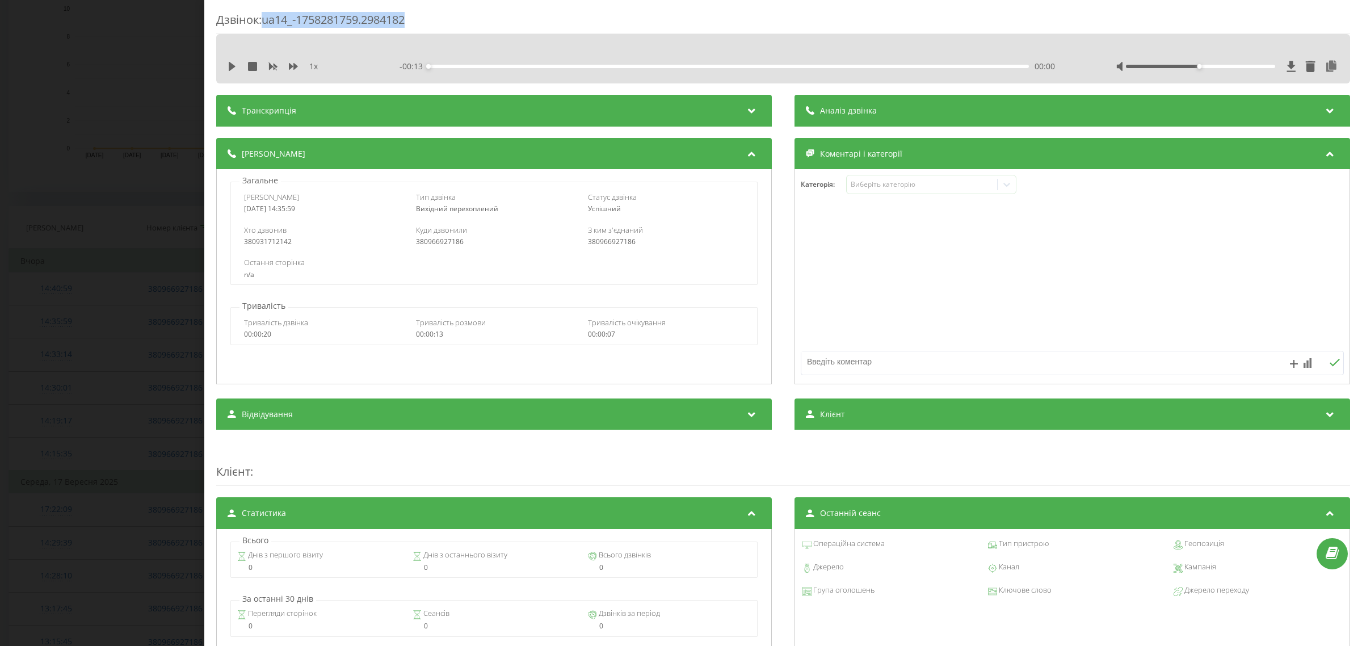
drag, startPoint x: 265, startPoint y: 19, endPoint x: 434, endPoint y: 22, distance: 169.8
click at [434, 22] on div "Дзвінок : ua14_-1758281759.2984182" at bounding box center [783, 23] width 1134 height 22
copy div "ua14_-1758281759.2984182"
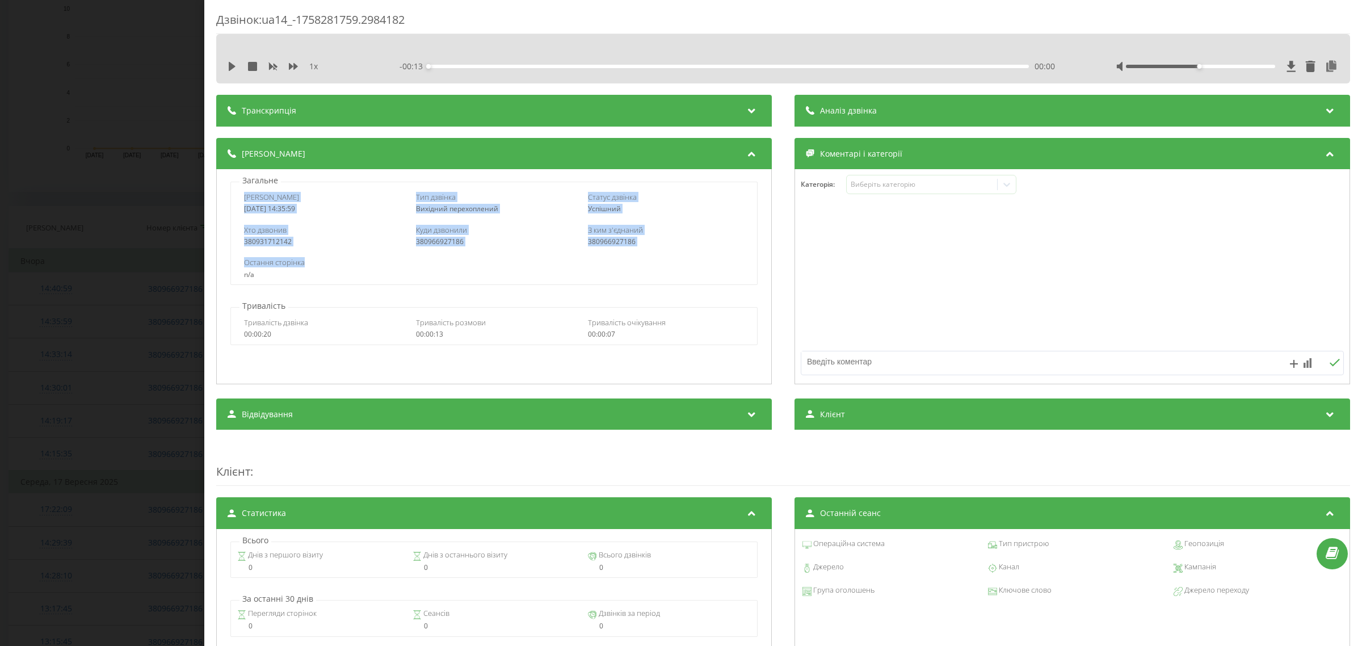
drag, startPoint x: 244, startPoint y: 197, endPoint x: 656, endPoint y: 254, distance: 416.0
click at [656, 254] on div "Дата дзвінка 2025-09-19 14:35:59 Тип дзвінка Вихідний перехоплений Статус дзвін…" at bounding box center [493, 233] width 527 height 103
copy div "Дата дзвінка 2025-09-19 14:35:59 Тип дзвінка Вихідний перехоплений Статус дзвін…"
click at [118, 167] on div "Дзвінок : ua14_-1758281759.2984182 1 x - 00:13 00:00 00:00 Транскрипція Для AI-…" at bounding box center [681, 323] width 1362 height 646
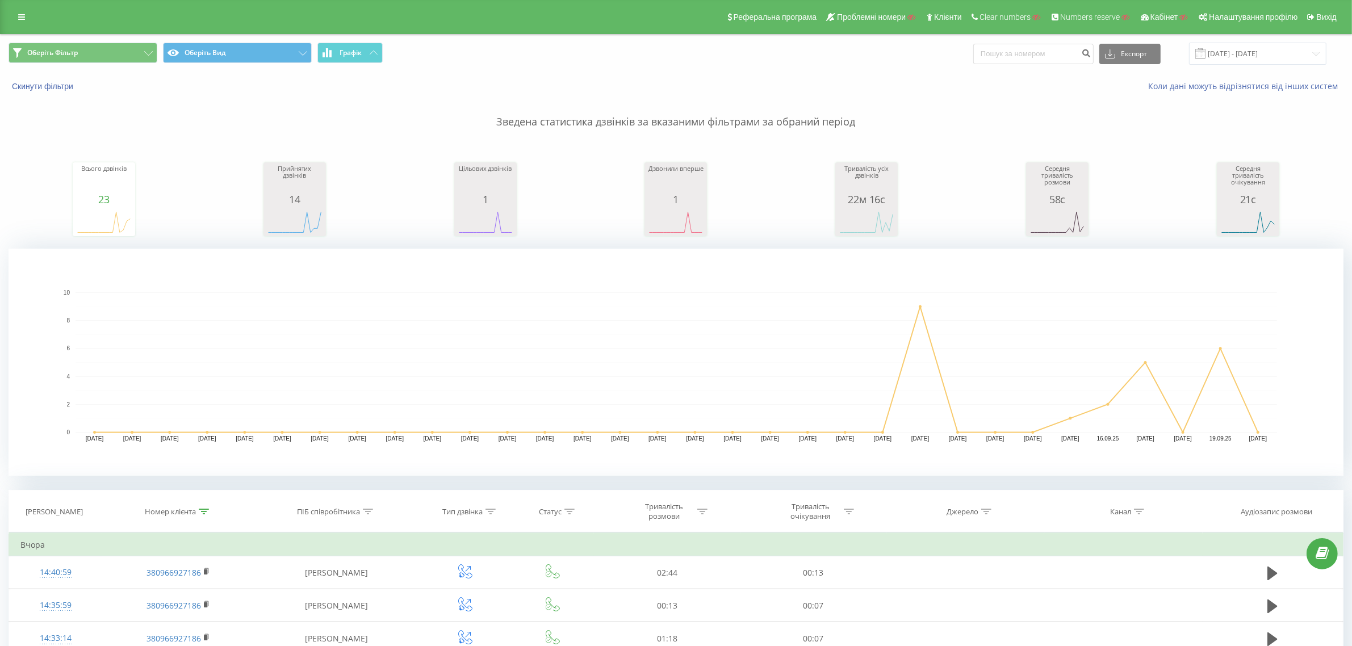
click at [203, 514] on th "Номер клієнта" at bounding box center [178, 511] width 152 height 42
click at [203, 513] on icon at bounding box center [204, 512] width 10 height 6
click at [166, 583] on form "Містить 380966927186 Скасувати OK" at bounding box center [179, 592] width 100 height 73
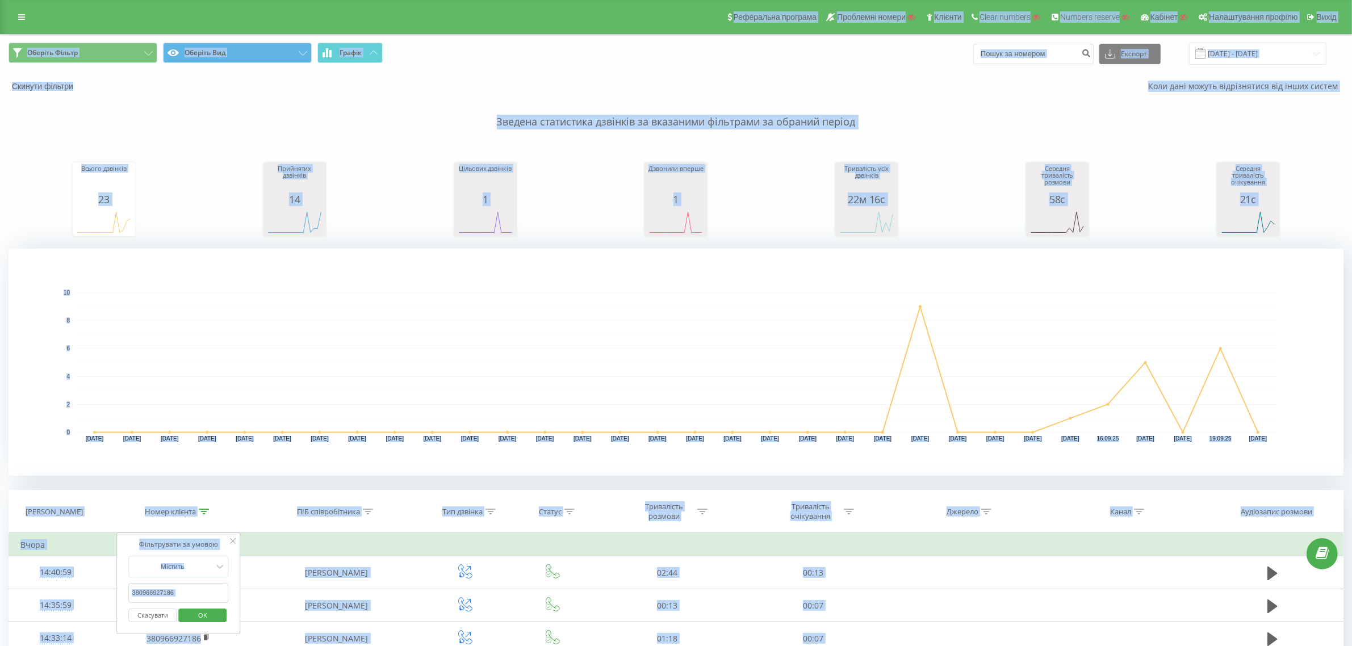
click at [173, 590] on input "380966927186" at bounding box center [179, 593] width 100 height 20
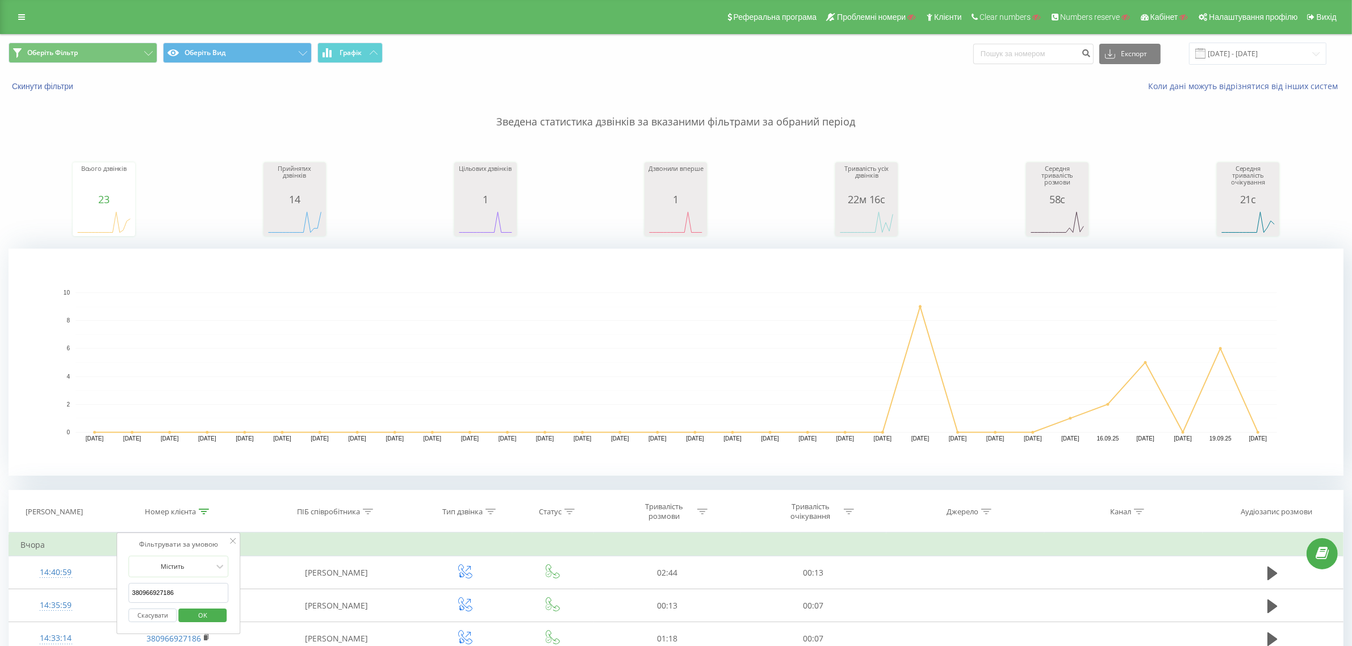
paste input "674915814"
type input "380674915814"
click at [215, 615] on span "OK" at bounding box center [203, 615] width 32 height 18
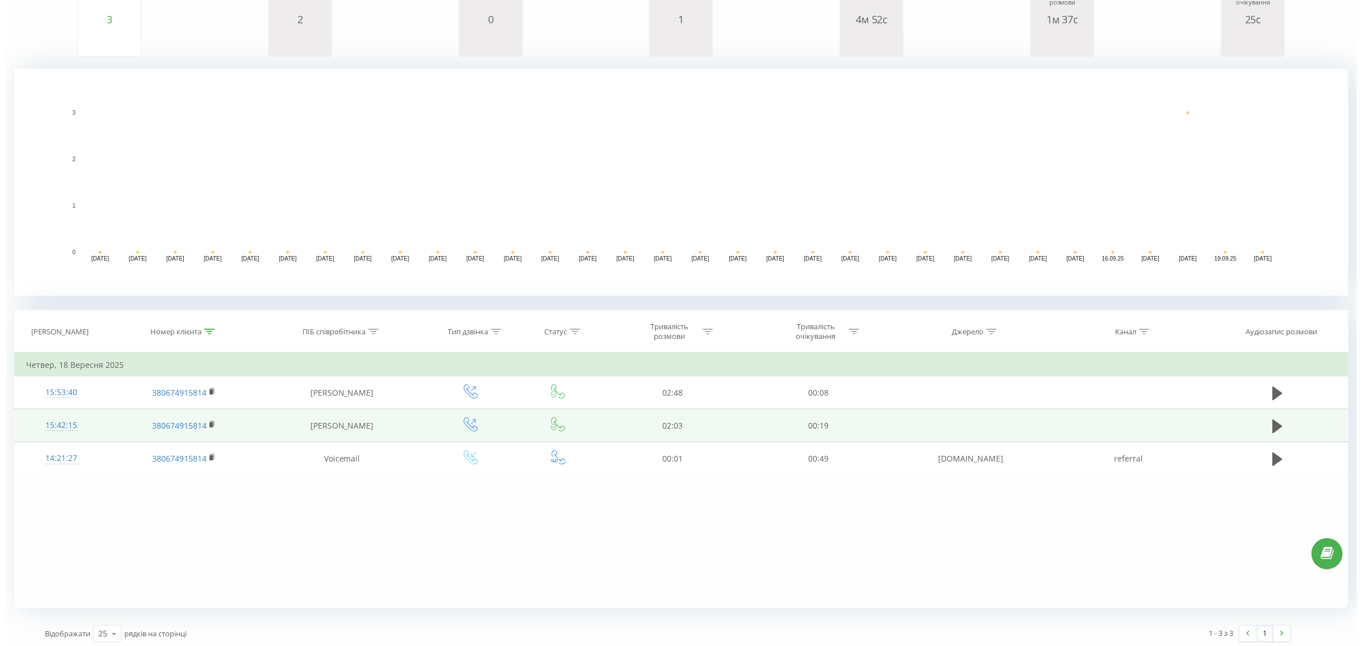
scroll to position [184, 0]
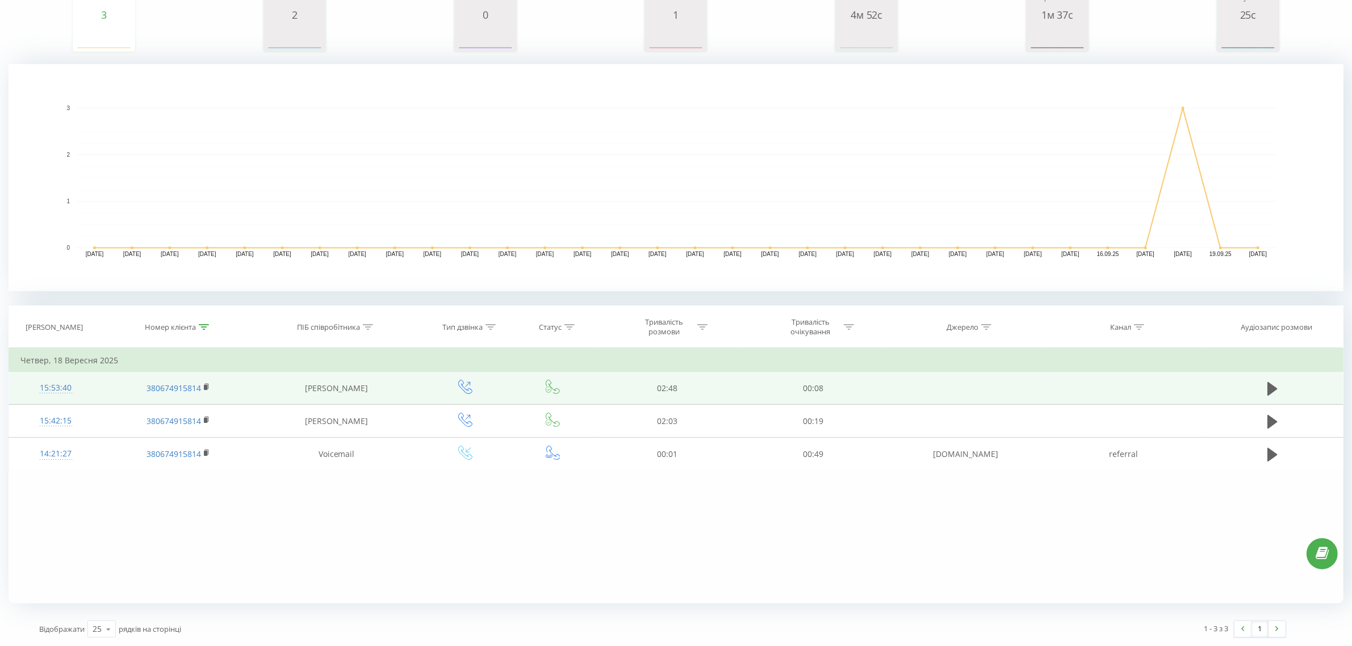
click at [53, 382] on div "15:53:40" at bounding box center [55, 388] width 70 height 22
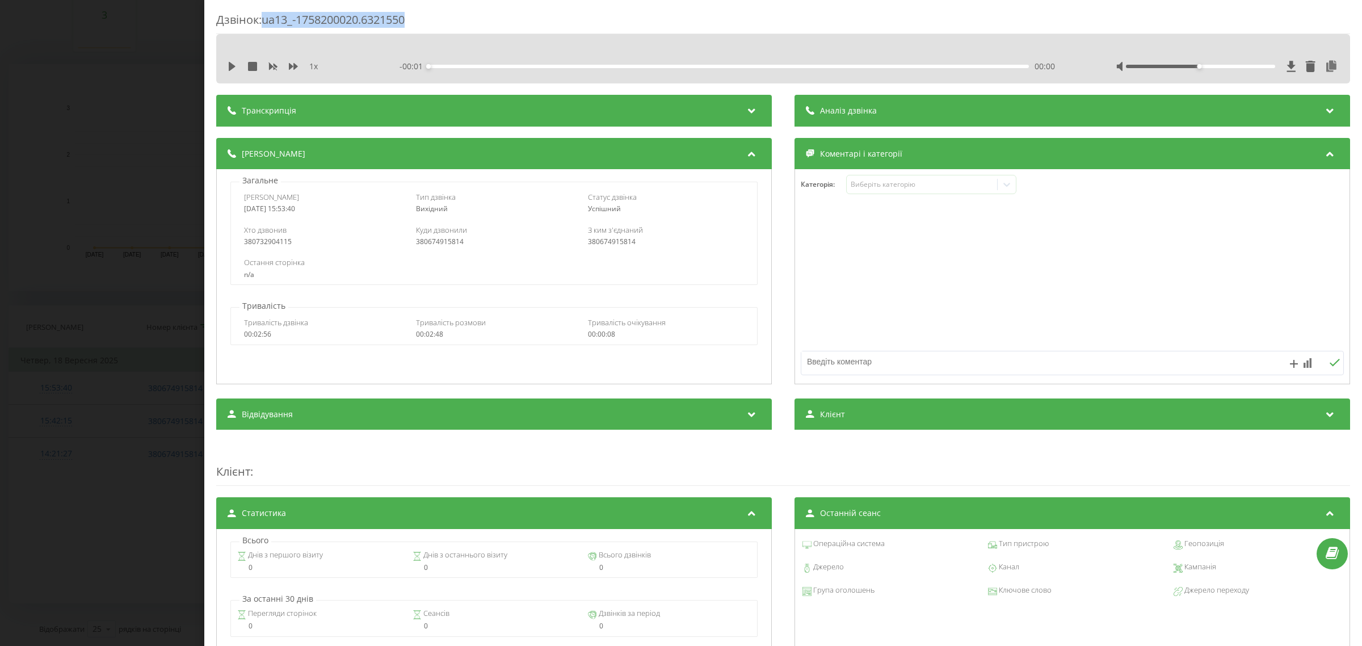
drag, startPoint x: 412, startPoint y: 21, endPoint x: 266, endPoint y: 23, distance: 145.9
click at [266, 23] on div "Дзвінок : ua13_-1758200020.6321550" at bounding box center [783, 23] width 1134 height 22
copy div "ua13_-1758200020.6321550"
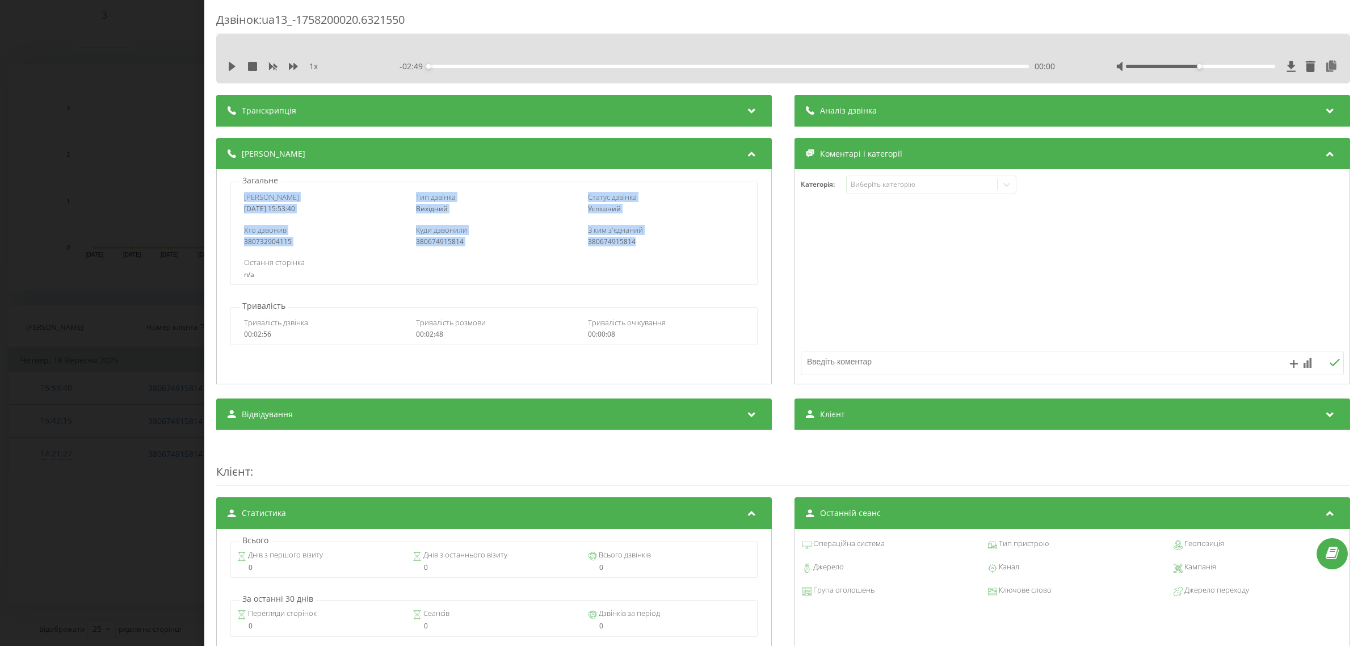
drag, startPoint x: 240, startPoint y: 195, endPoint x: 648, endPoint y: 245, distance: 410.7
click at [643, 248] on div "Дата дзвінка 2025-09-18 15:53:40 Тип дзвінка Вихідний Статус дзвінка Успішний Х…" at bounding box center [493, 233] width 527 height 103
copy div "Дата дзвінка 2025-09-18 15:53:40 Тип дзвінка Вихідний Статус дзвінка Успішний Х…"
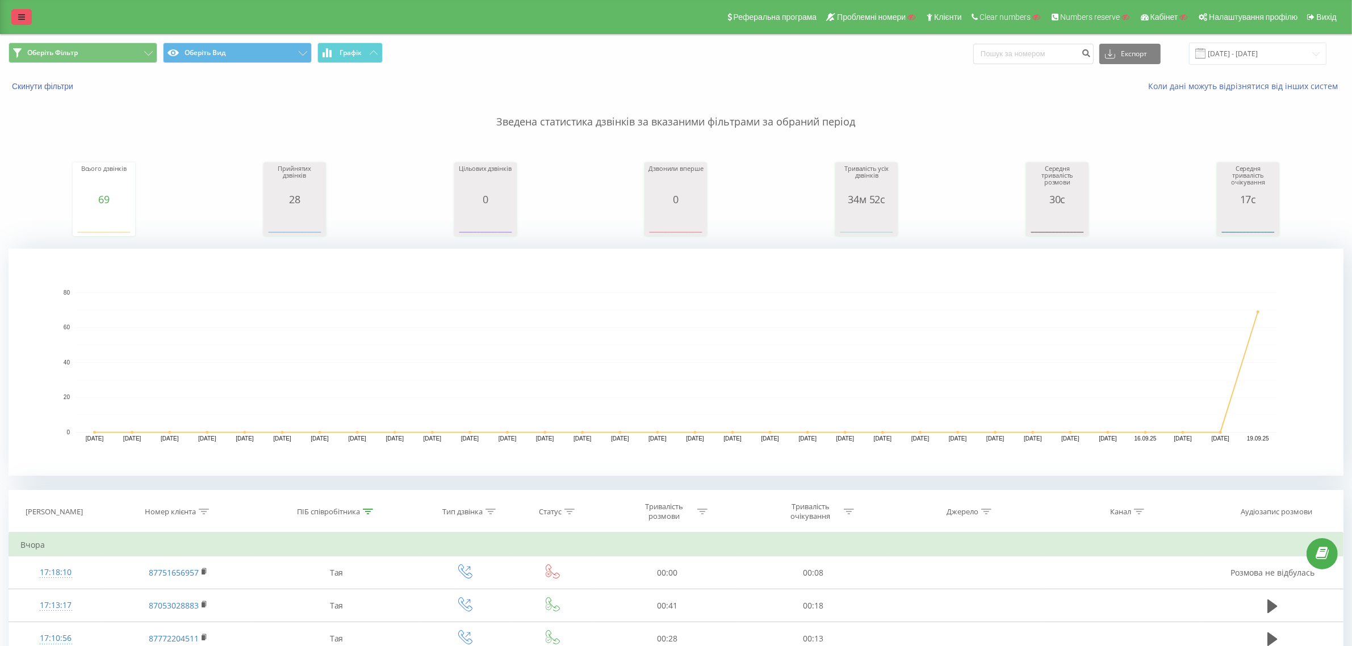
click at [13, 22] on link at bounding box center [21, 17] width 20 height 16
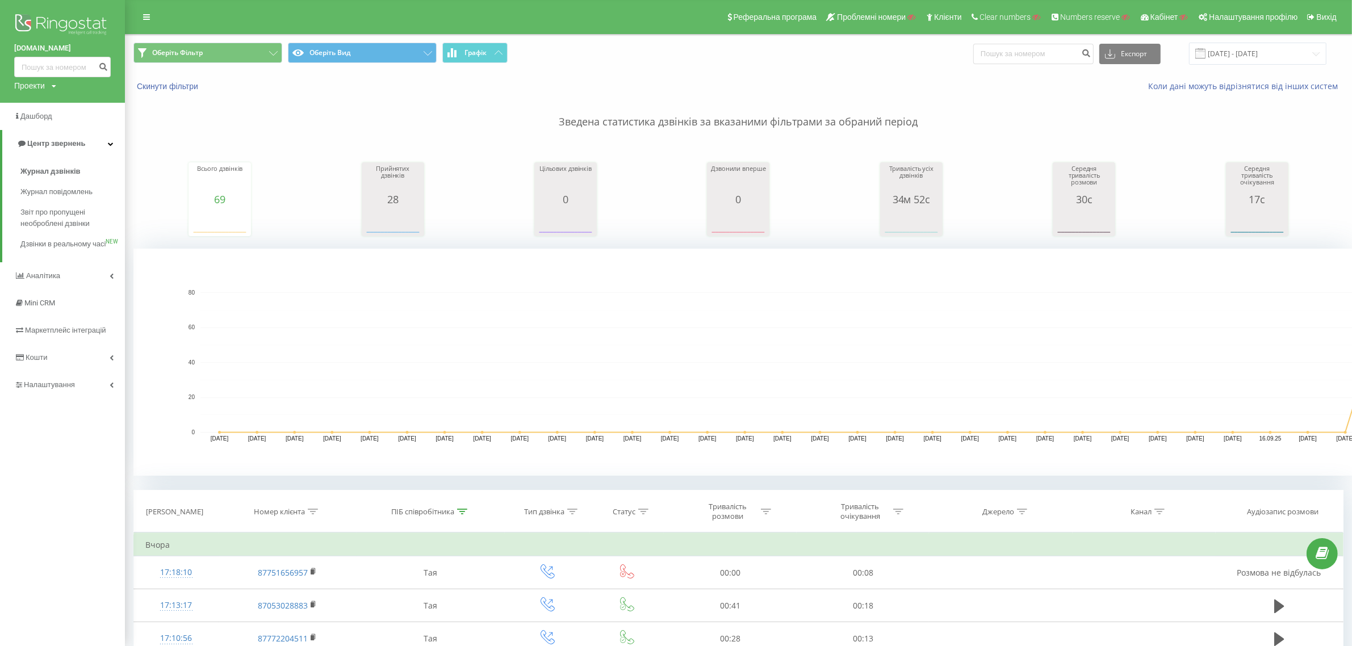
click at [58, 80] on div "[DOMAIN_NAME] Проекти Пошук" at bounding box center [62, 51] width 125 height 103
click at [52, 85] on icon at bounding box center [54, 86] width 5 height 7
click at [49, 101] on input "text" at bounding box center [46, 103] width 57 height 16
paste input "[DOMAIN_NAME]"
type input "[DOMAIN_NAME]"
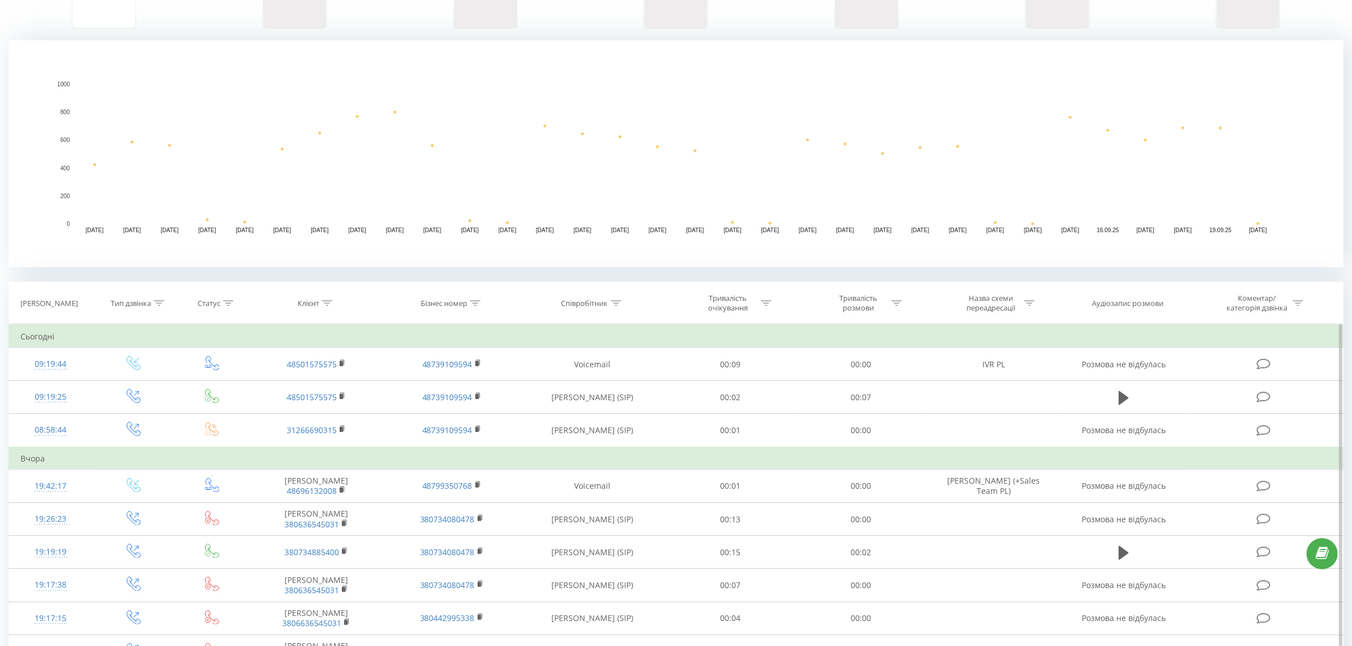
scroll to position [213, 0]
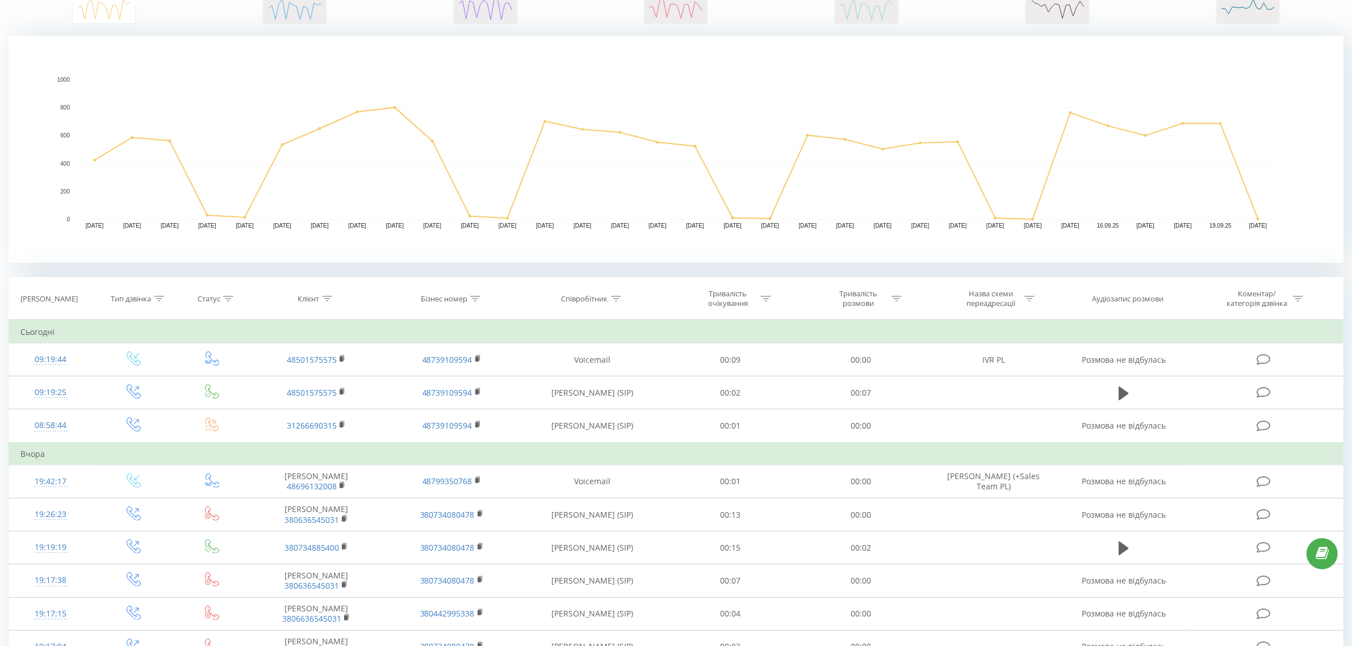
click at [613, 299] on icon at bounding box center [616, 299] width 10 height 6
click at [577, 378] on input "text" at bounding box center [593, 380] width 100 height 20
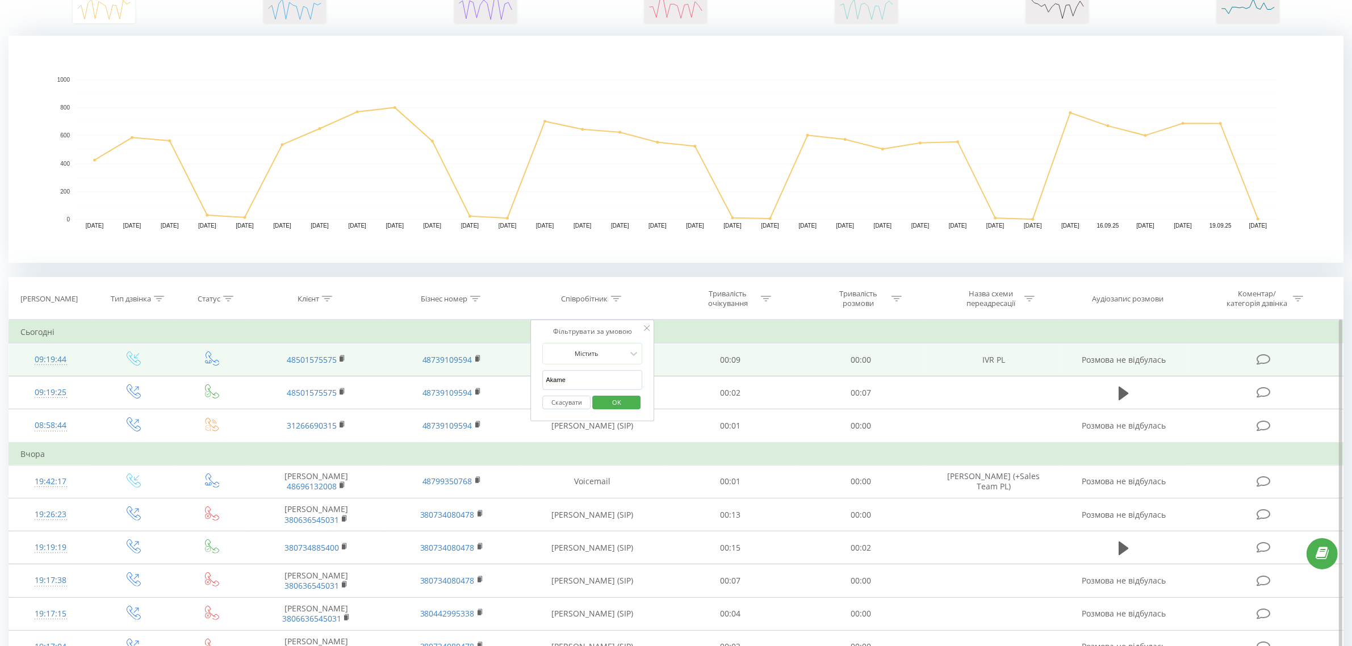
type input "Akame"
click at [708, 373] on td "00:09" at bounding box center [730, 359] width 130 height 33
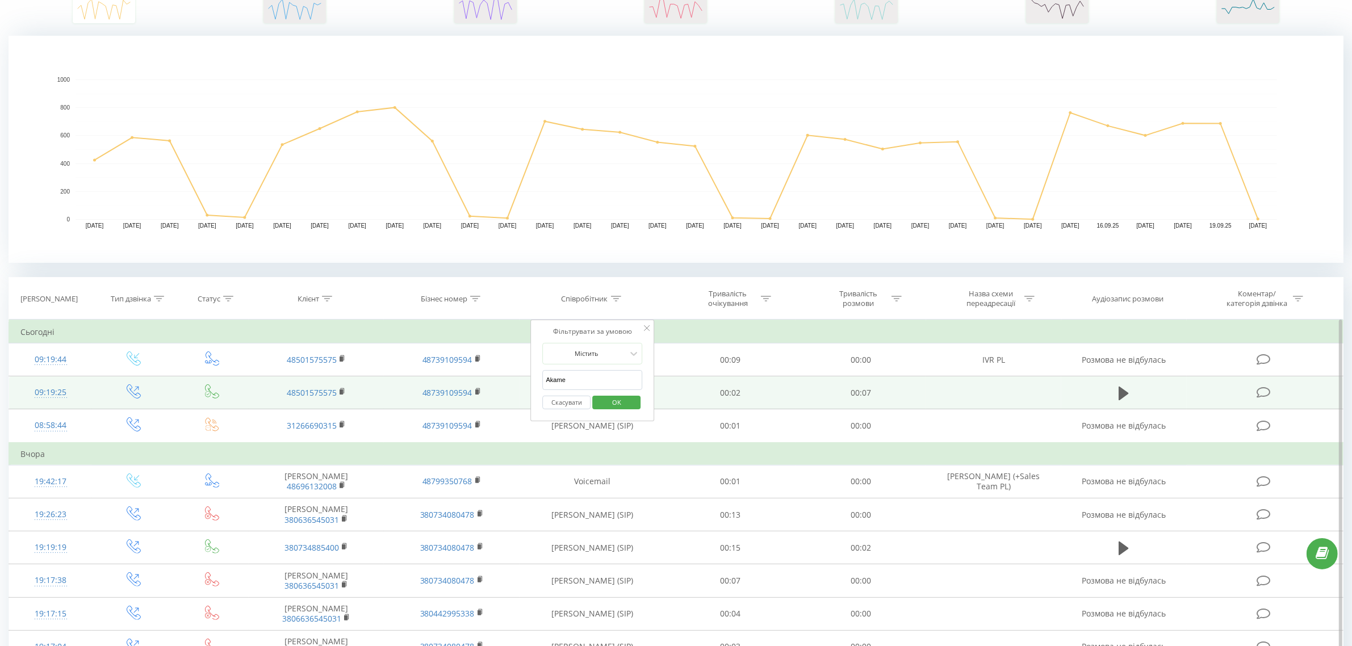
click at [687, 392] on td "00:02" at bounding box center [730, 392] width 130 height 33
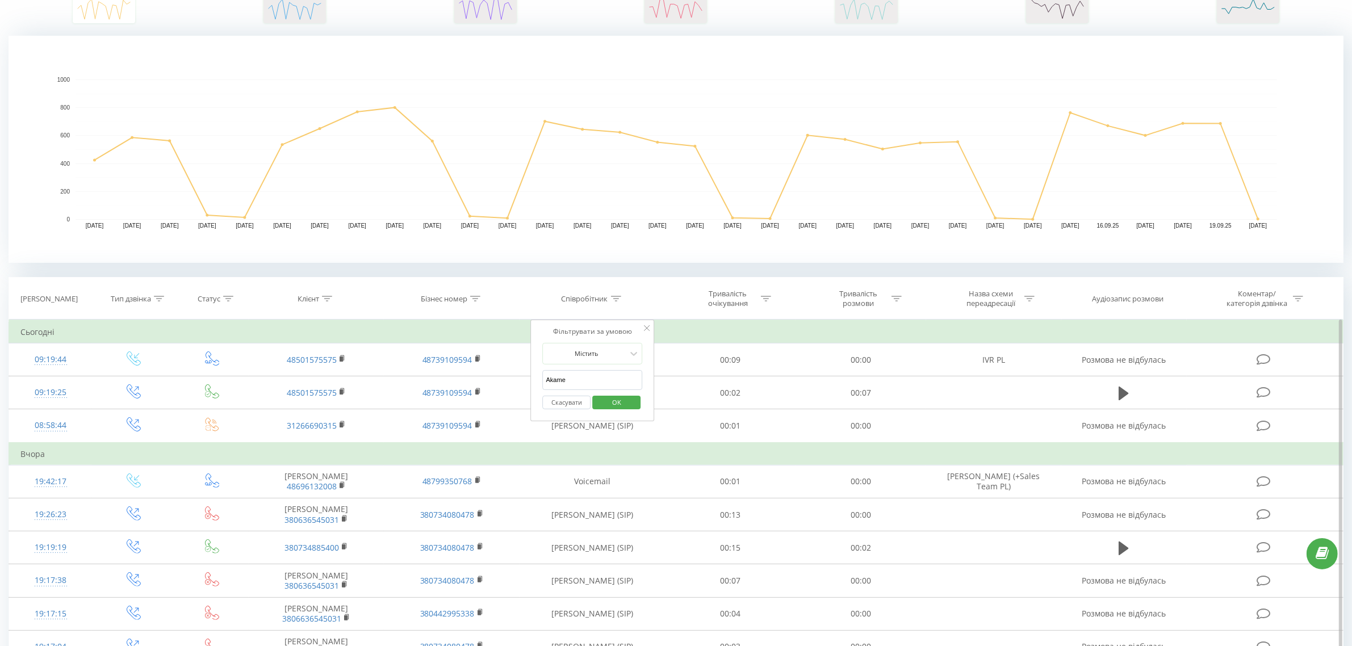
click at [636, 396] on button "OK" at bounding box center [616, 403] width 48 height 14
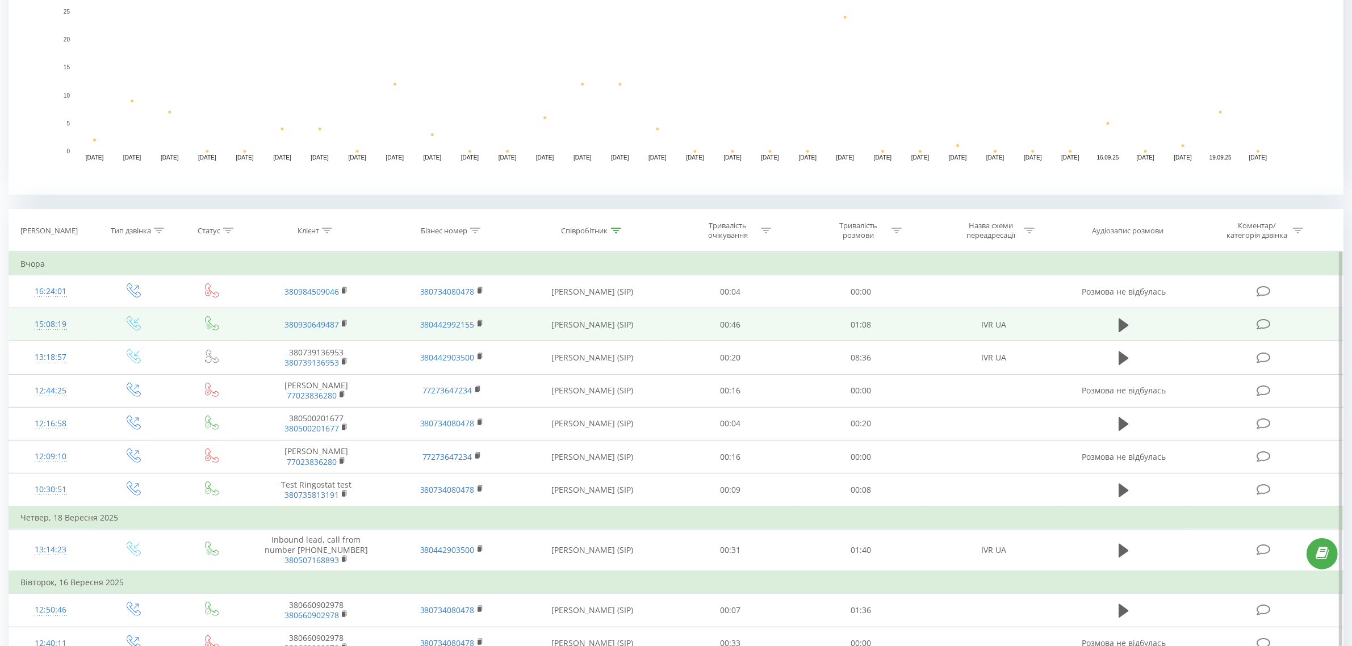
scroll to position [284, 0]
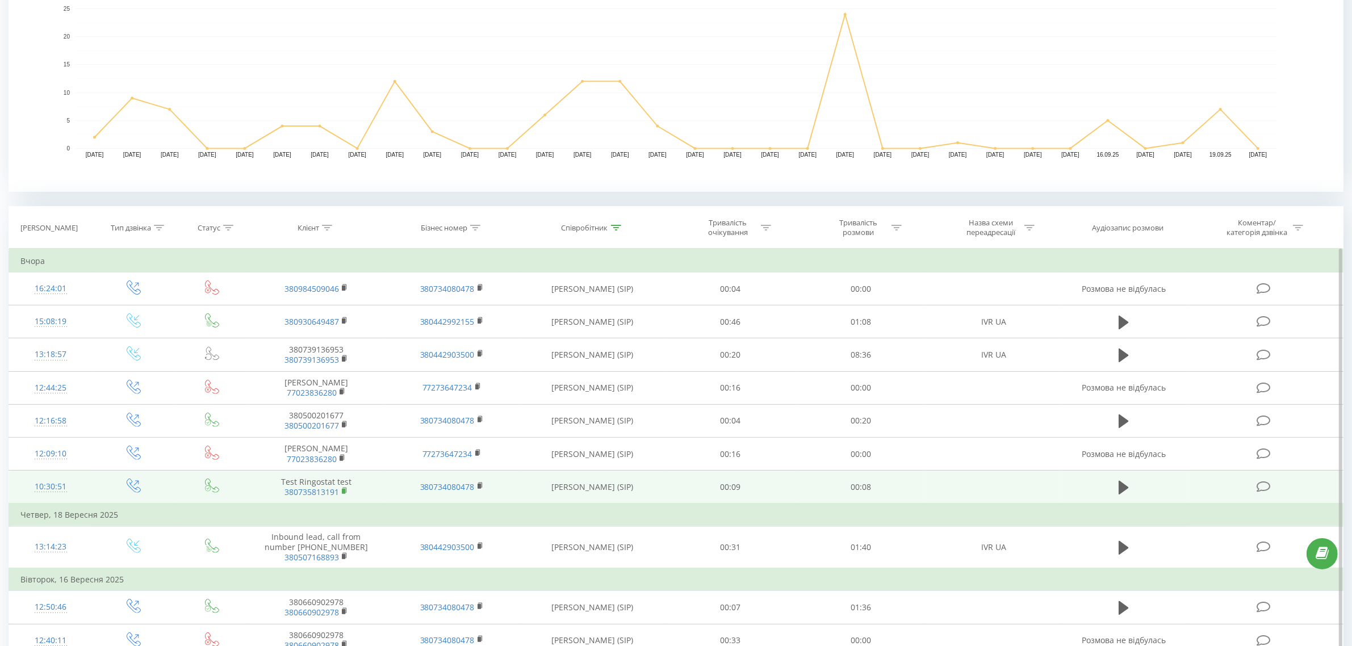
click at [344, 492] on rect at bounding box center [343, 491] width 3 height 5
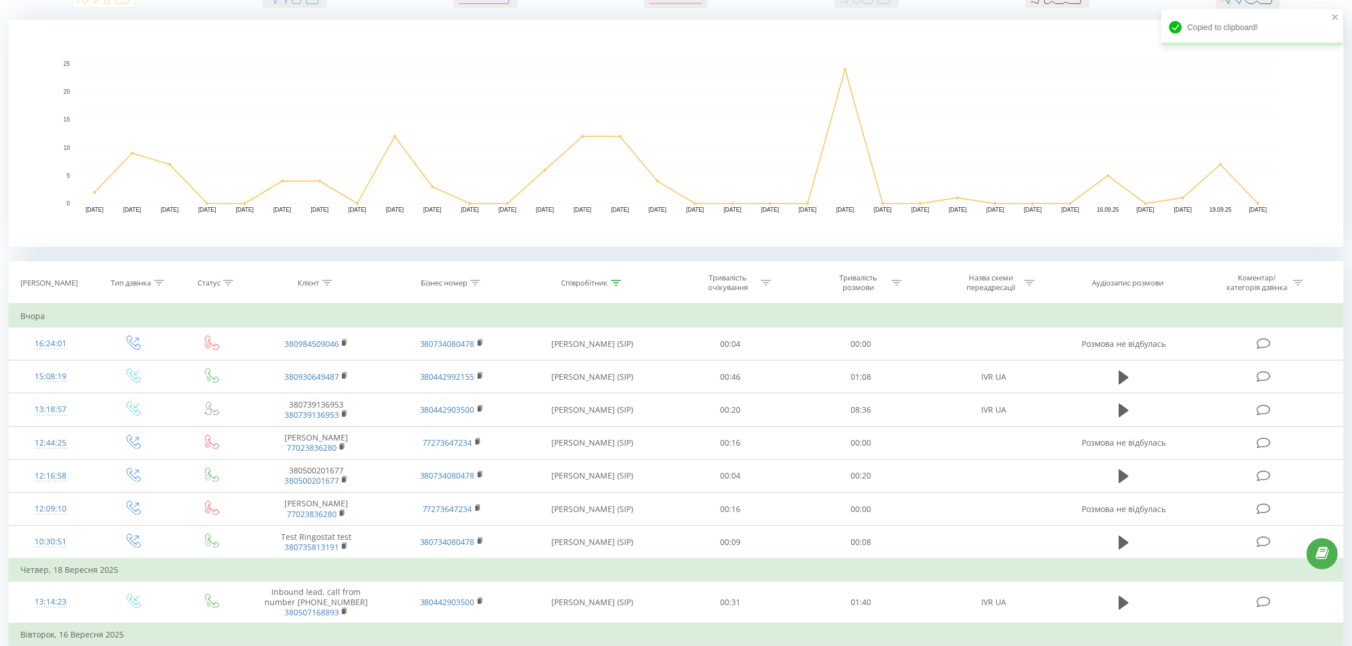
scroll to position [0, 0]
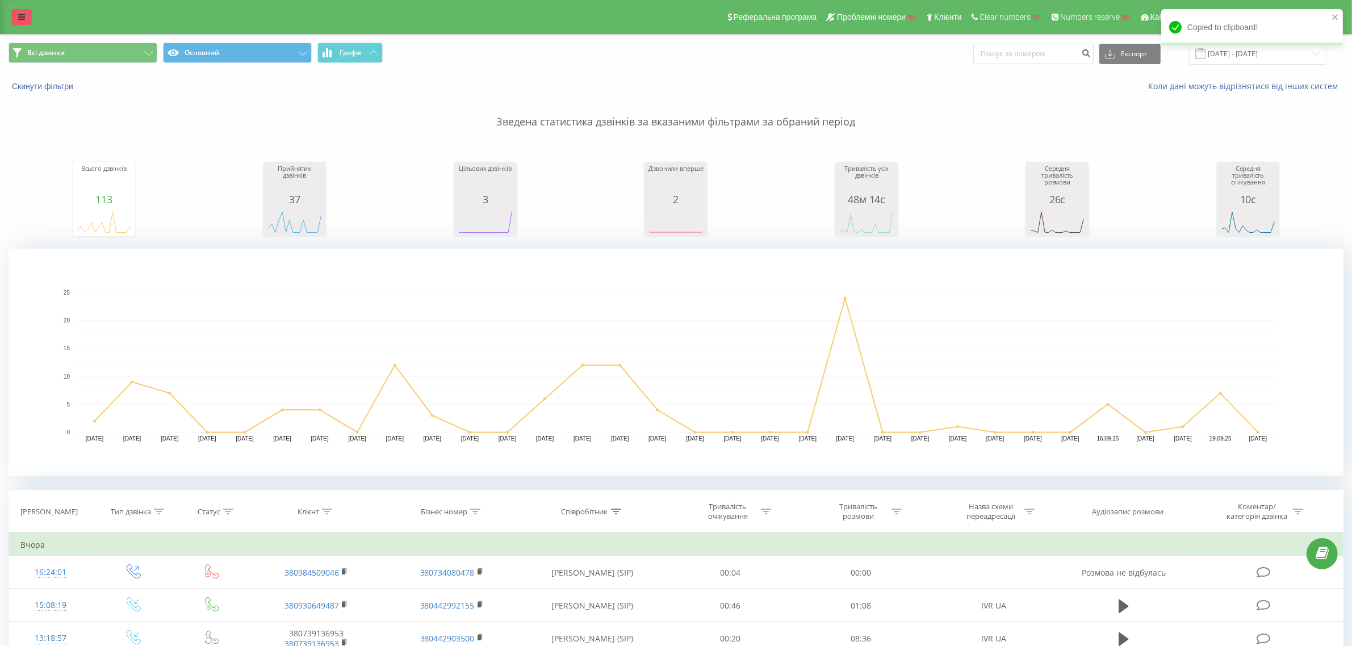
click at [20, 19] on icon at bounding box center [21, 17] width 7 height 8
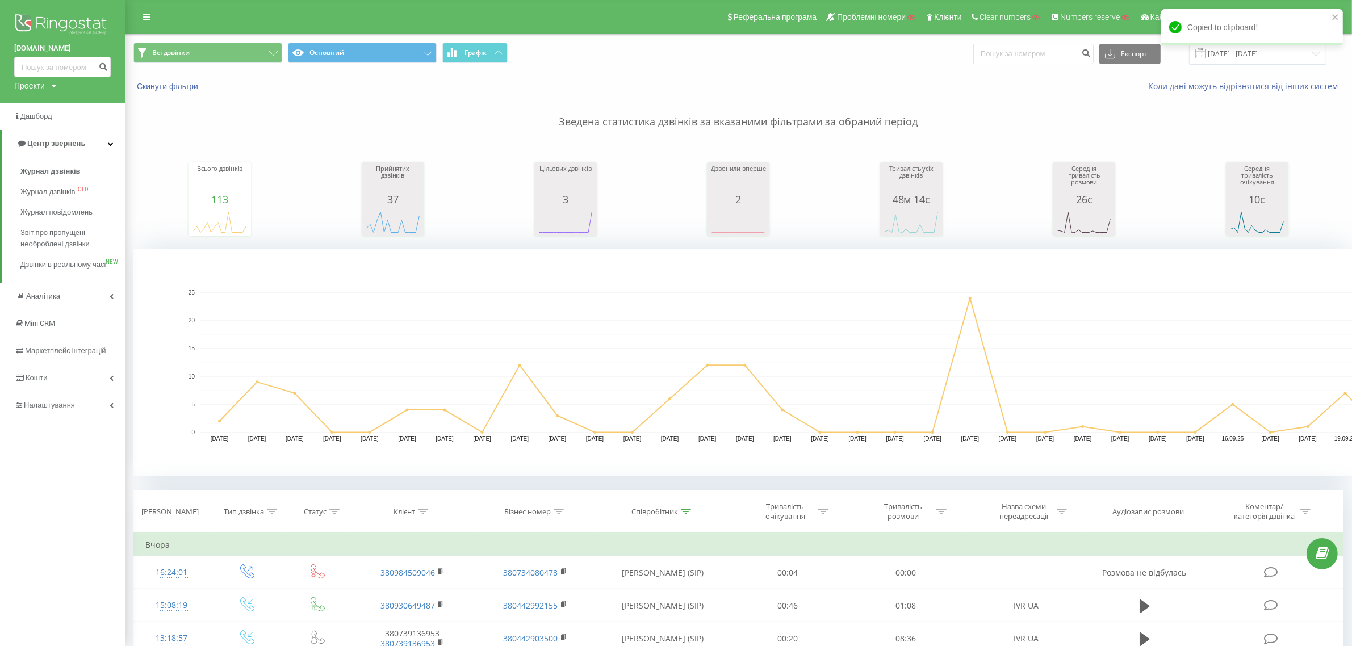
click at [53, 87] on icon at bounding box center [54, 86] width 5 height 7
click at [50, 108] on input "text" at bounding box center [46, 103] width 57 height 16
type input "bani"
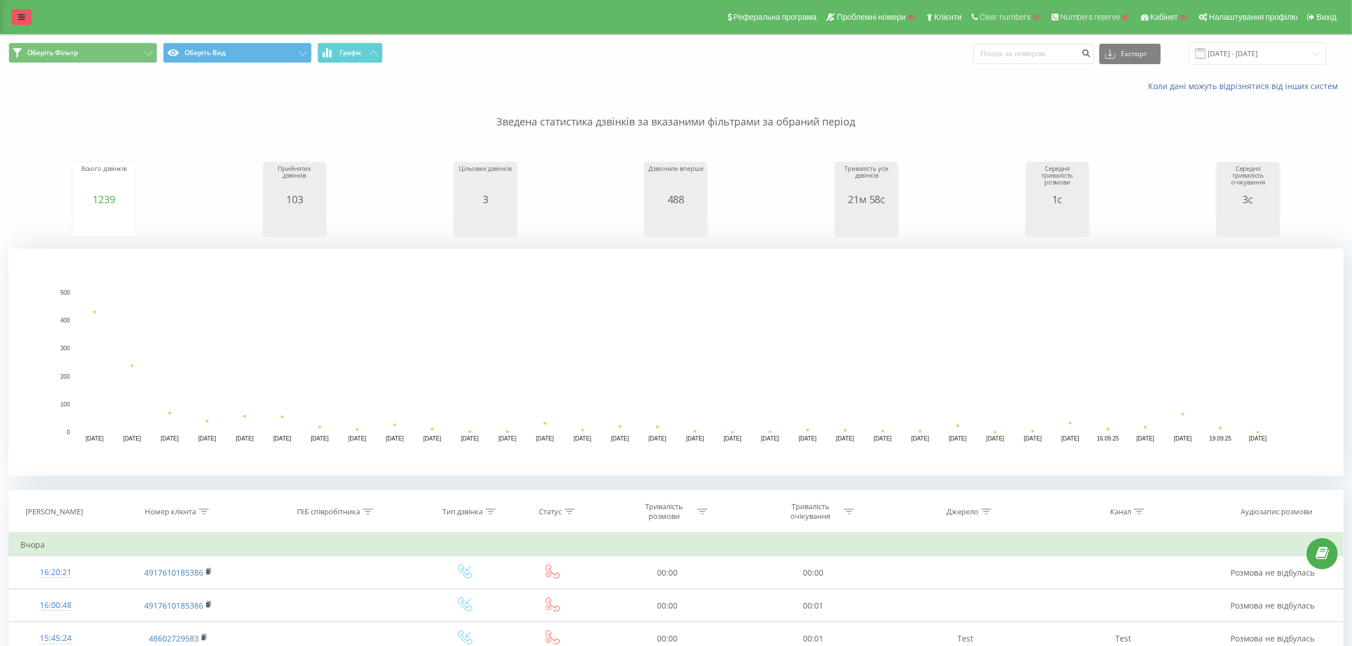
drag, startPoint x: 17, startPoint y: 6, endPoint x: 19, endPoint y: 13, distance: 7.0
click at [18, 6] on div "Реферальна програма Проблемні номери Клієнти Clear numbers Numbers reserve Кабі…" at bounding box center [676, 17] width 1352 height 34
click at [23, 20] on icon at bounding box center [21, 17] width 7 height 8
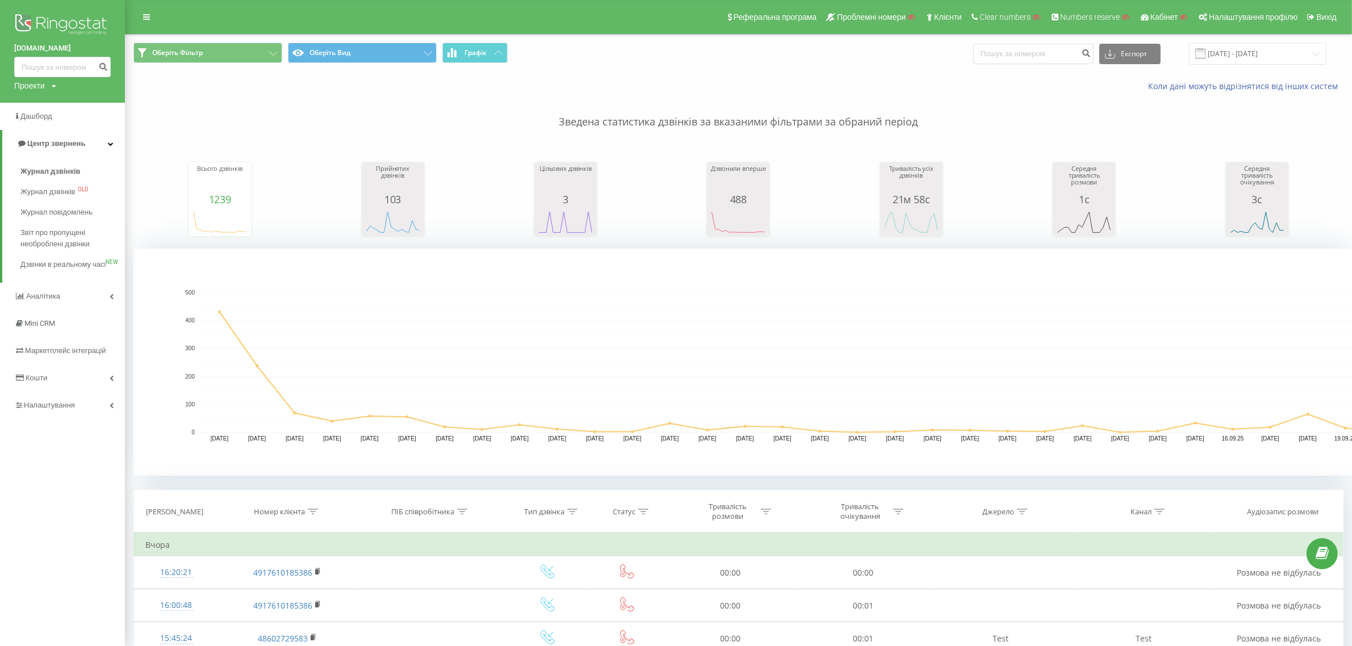
click at [51, 88] on div "Проекти Пошук" at bounding box center [35, 85] width 42 height 11
click at [46, 106] on input "text" at bounding box center [46, 103] width 57 height 16
click at [31, 104] on input "text" at bounding box center [46, 103] width 57 height 16
type input "banirngst"
click at [89, 103] on link "Пошук" at bounding box center [90, 103] width 33 height 16
